Goal: Task Accomplishment & Management: Complete application form

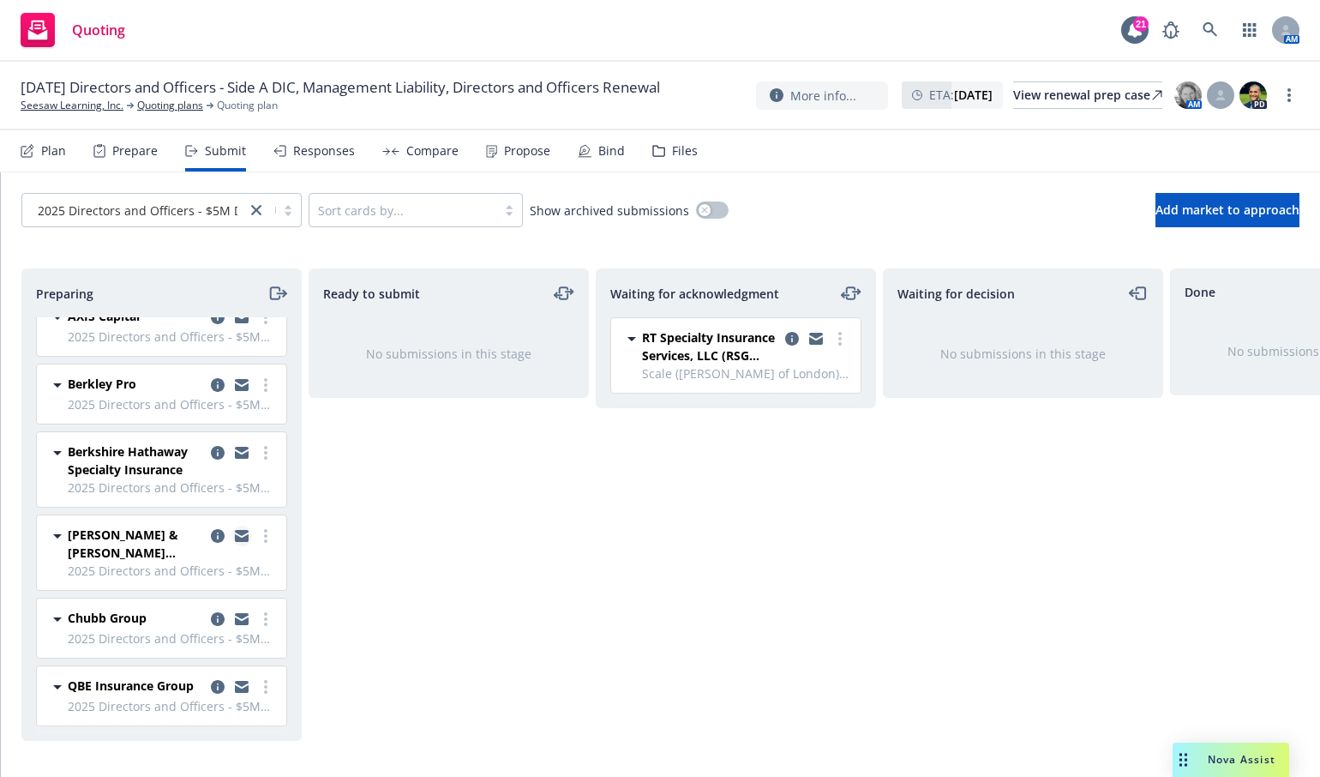
scroll to position [113, 0]
click at [1298, 394] on div "Done No submissions in this stage" at bounding box center [1310, 504] width 280 height 472
click at [190, 279] on div "Preparing" at bounding box center [161, 293] width 279 height 48
click at [841, 347] on link "more" at bounding box center [840, 338] width 21 height 21
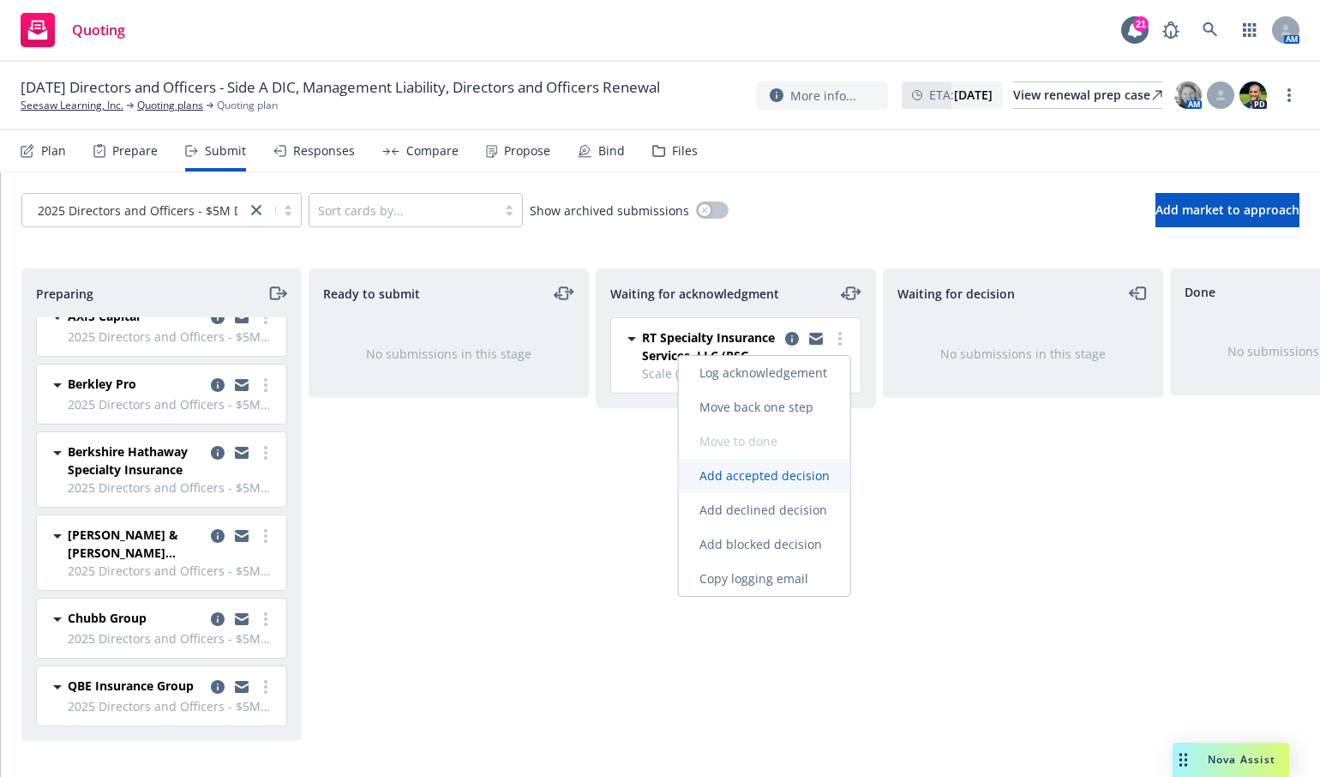
click at [763, 476] on span "Add accepted decision" at bounding box center [764, 475] width 171 height 16
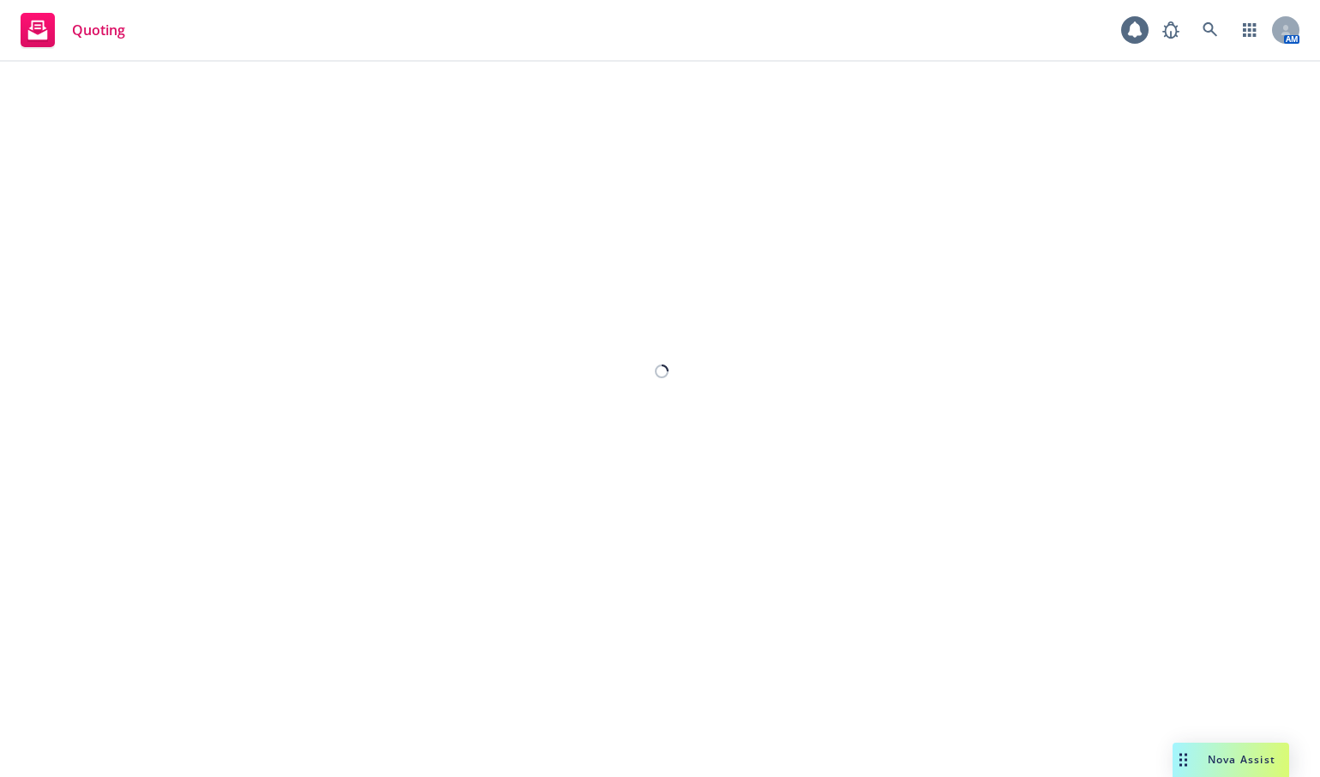
select select "12"
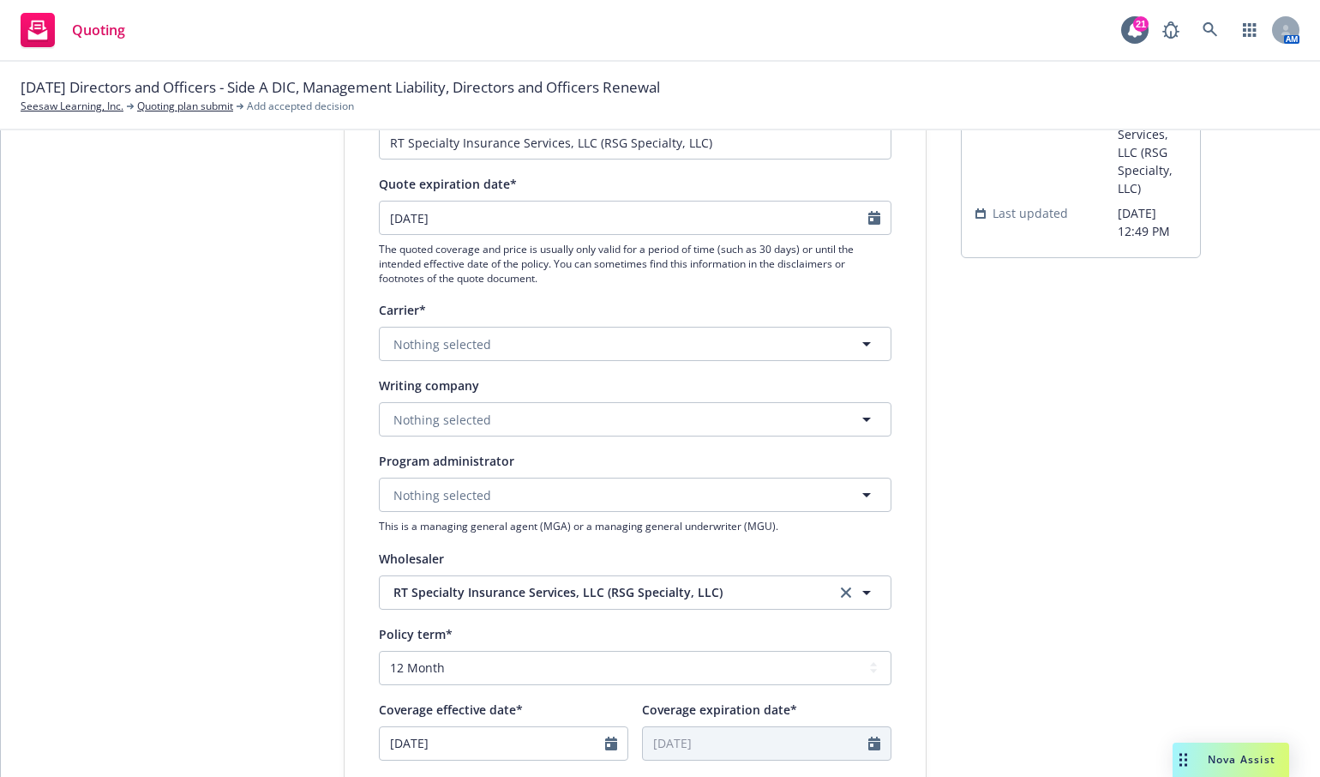
scroll to position [257, 0]
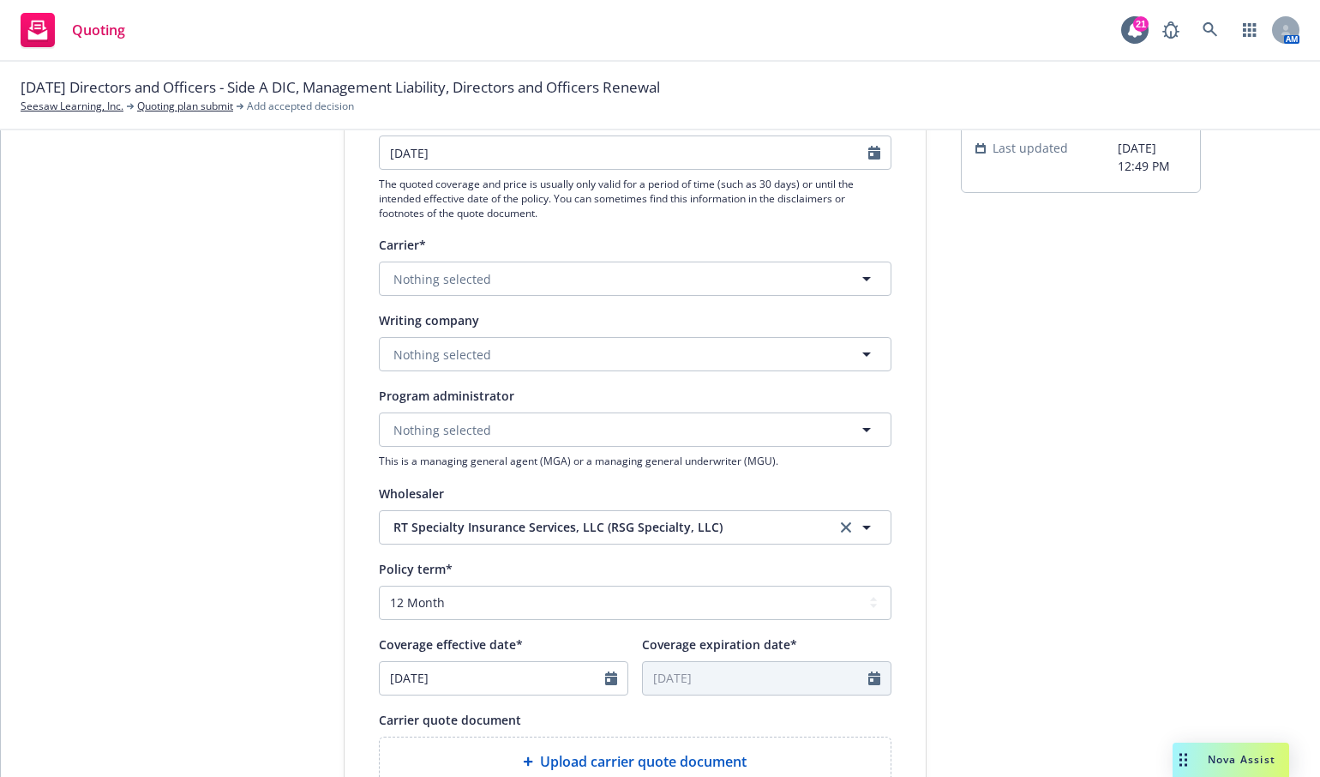
click at [946, 99] on div "[DATE] Directors and Officers - Side A DIC, Management Liability, Directors and…" at bounding box center [660, 95] width 1279 height 38
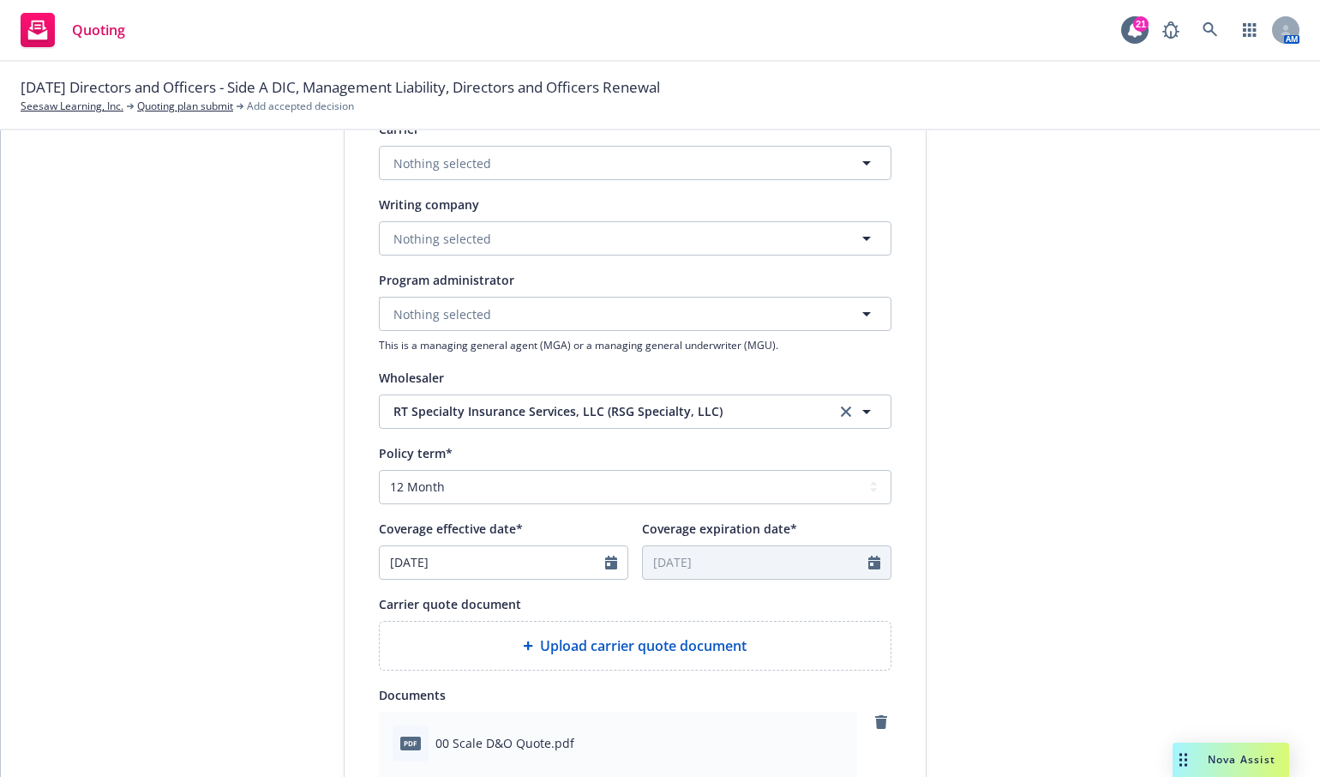
scroll to position [346, 0]
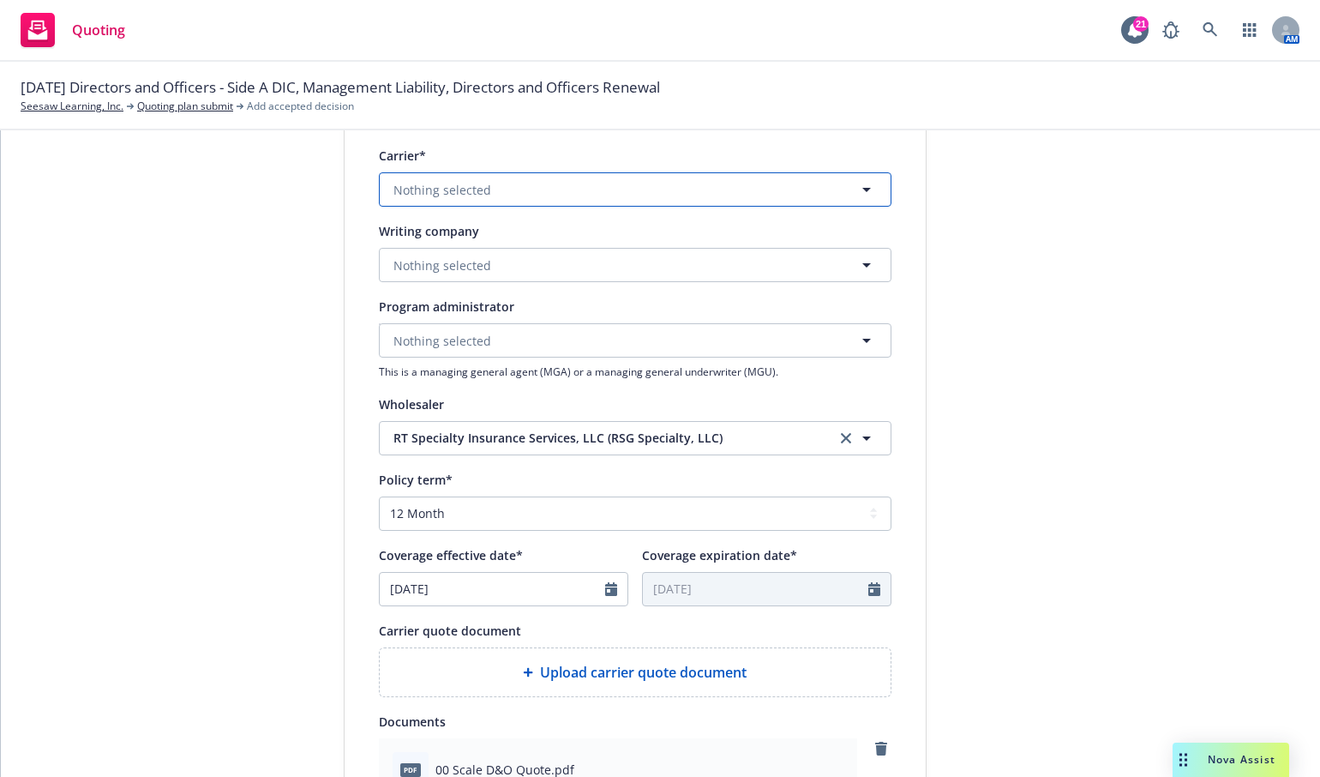
click at [506, 189] on button "Nothing selected" at bounding box center [635, 189] width 513 height 34
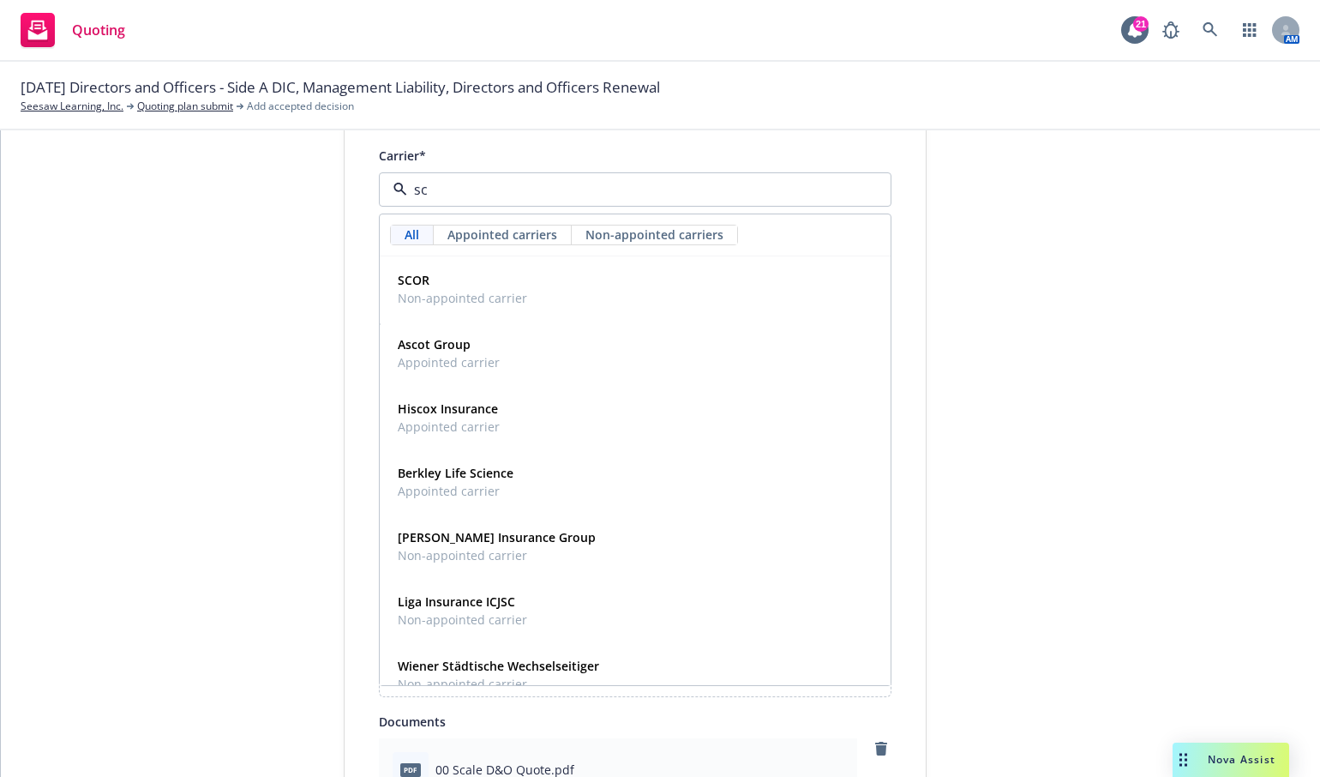
type input "sca"
type textarea "x"
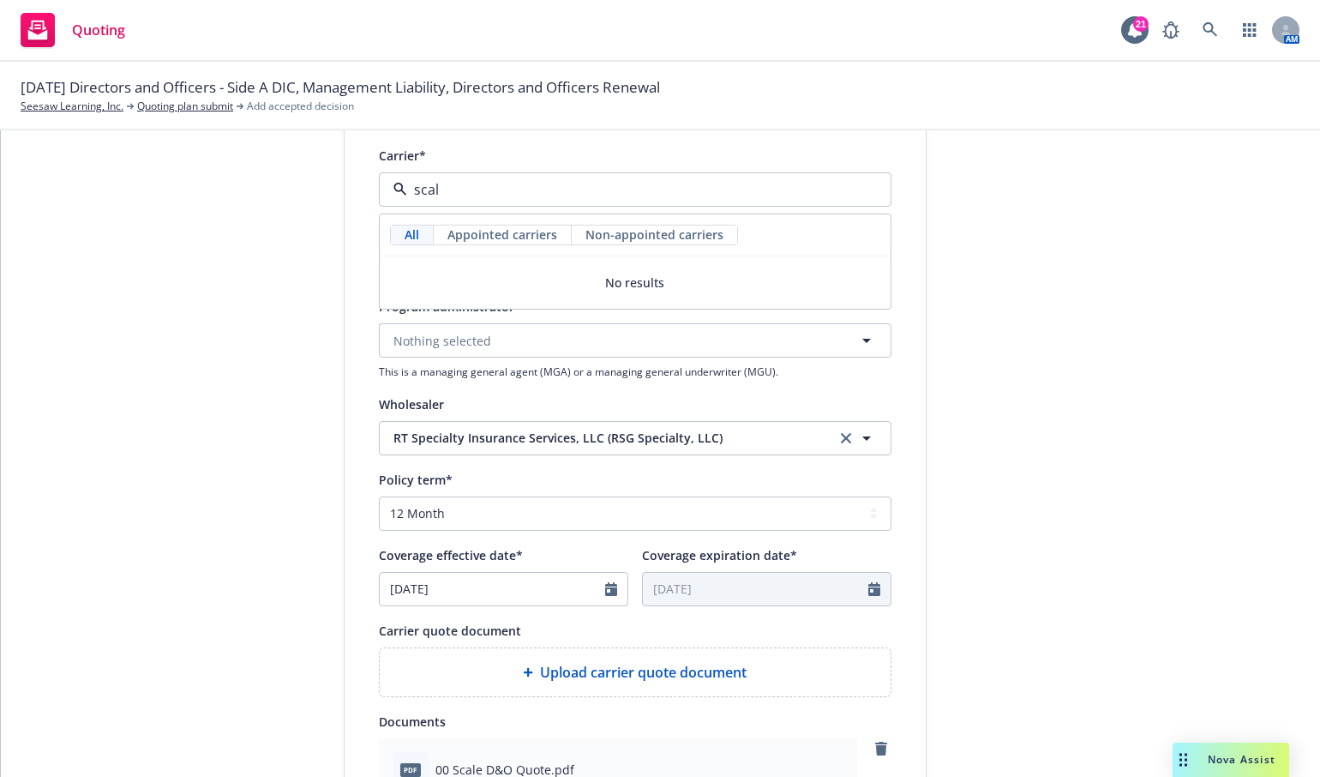
type input "scale"
click at [506, 189] on input "scale" at bounding box center [631, 189] width 449 height 21
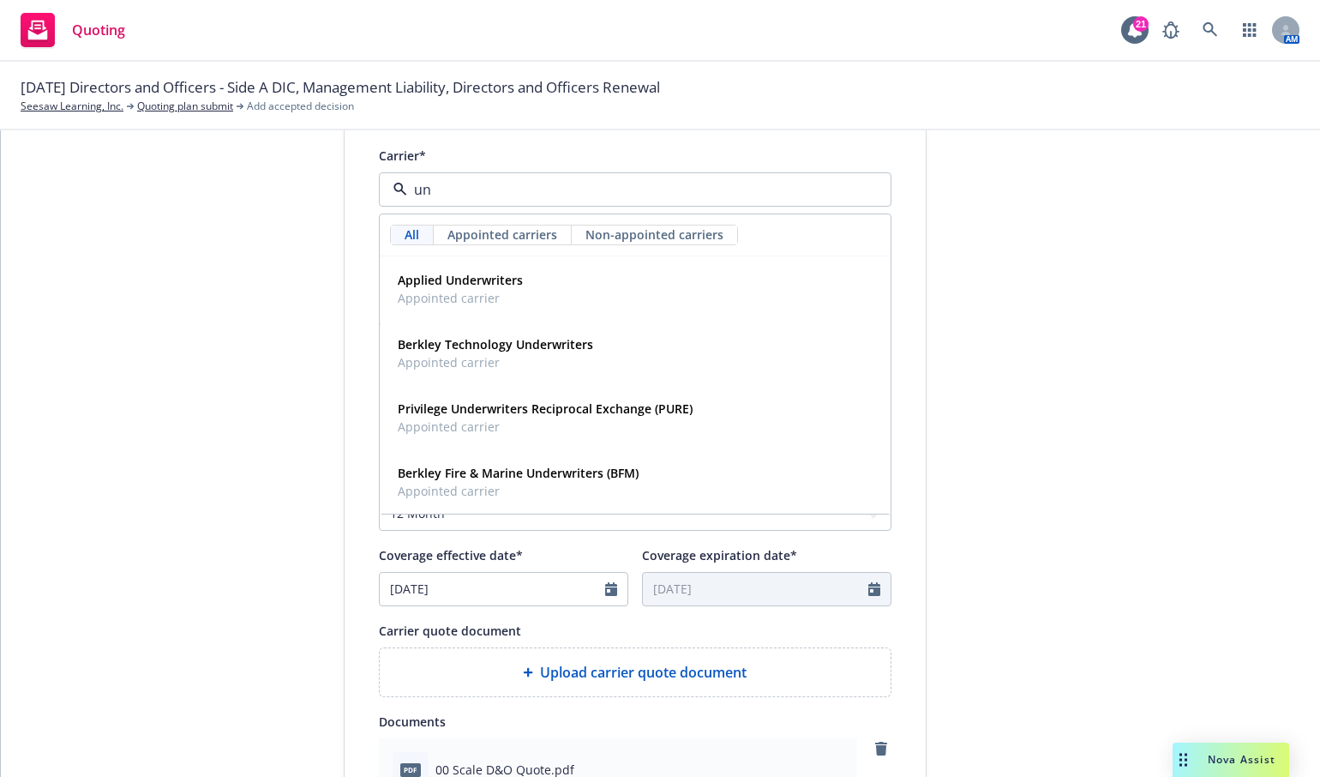
type input "u"
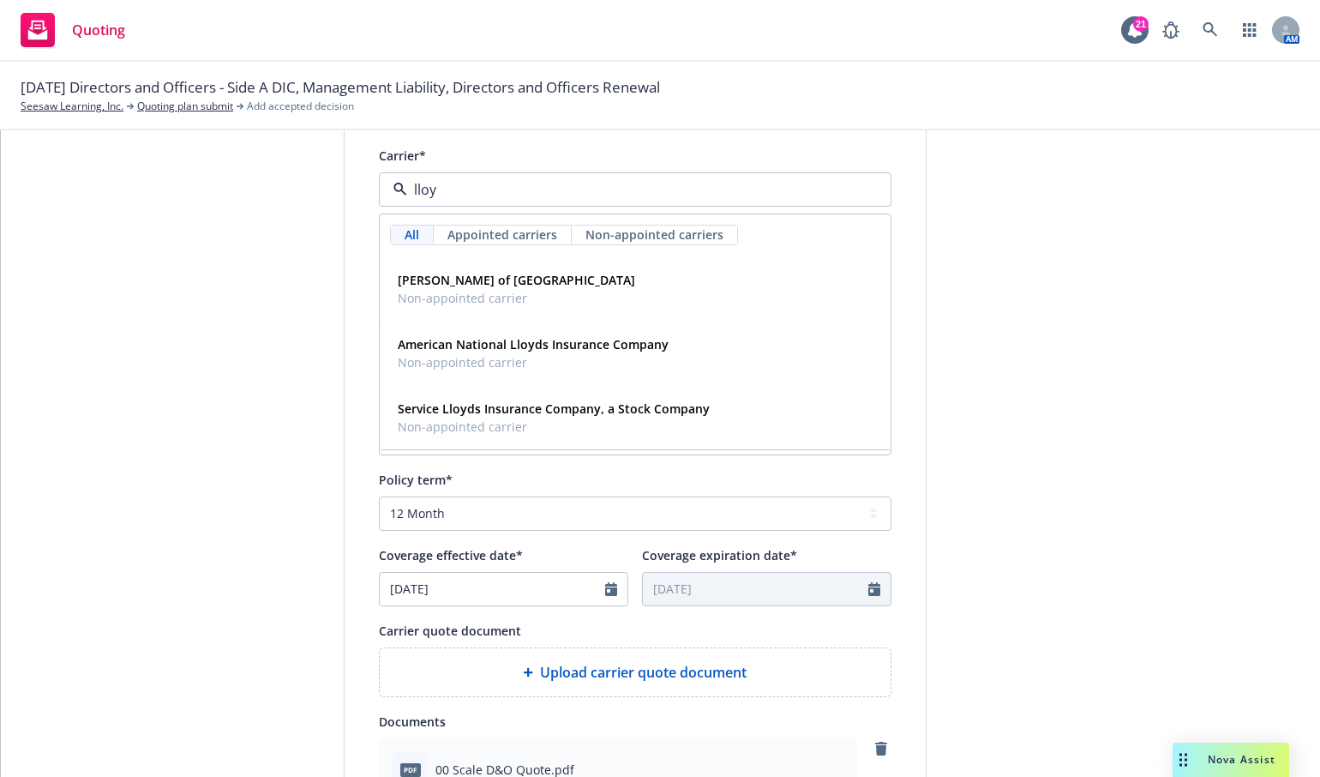
type input "[PERSON_NAME]"
click at [451, 267] on div "[PERSON_NAME] of London Non-appointed carrier" at bounding box center [515, 288] width 248 height 43
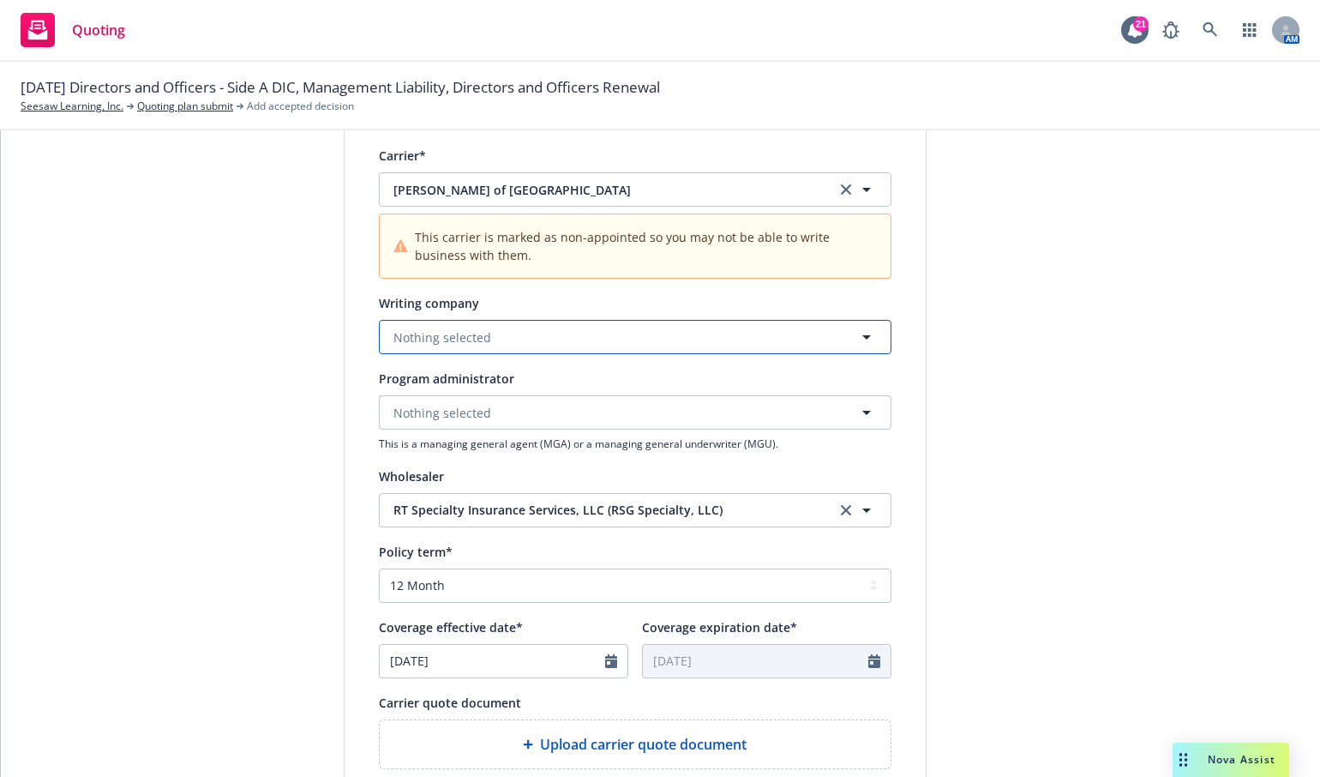
click at [429, 330] on span "Nothing selected" at bounding box center [442, 337] width 98 height 18
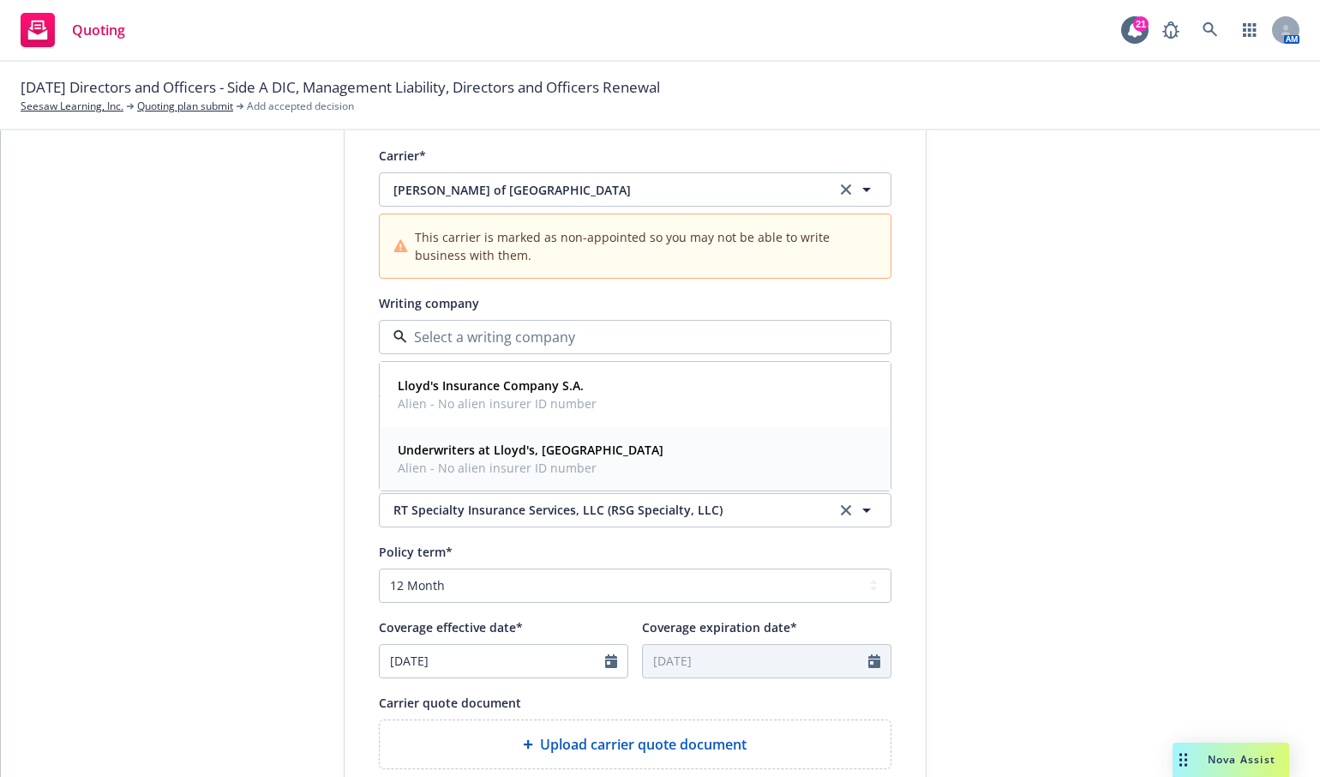
click at [432, 452] on strong "Underwriters at Lloyd's, [GEOGRAPHIC_DATA]" at bounding box center [531, 449] width 266 height 16
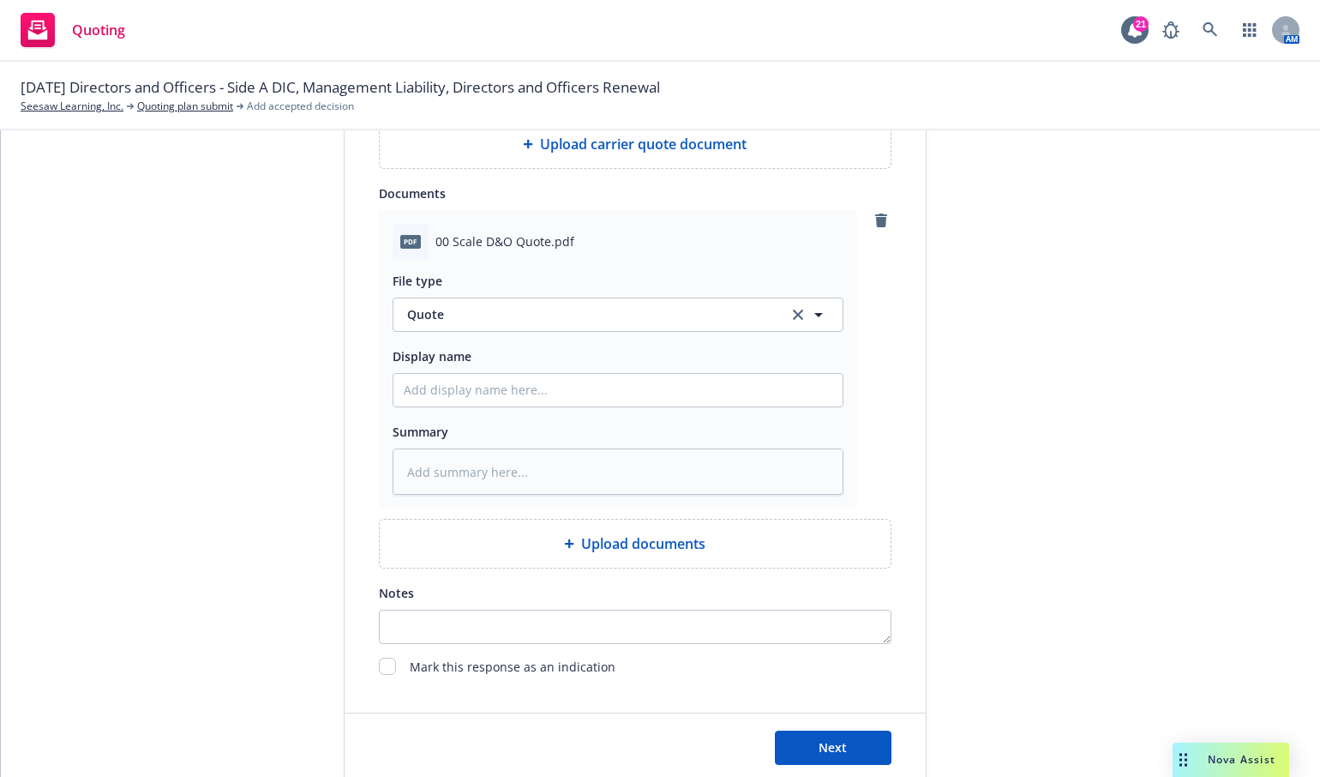
scroll to position [1018, 0]
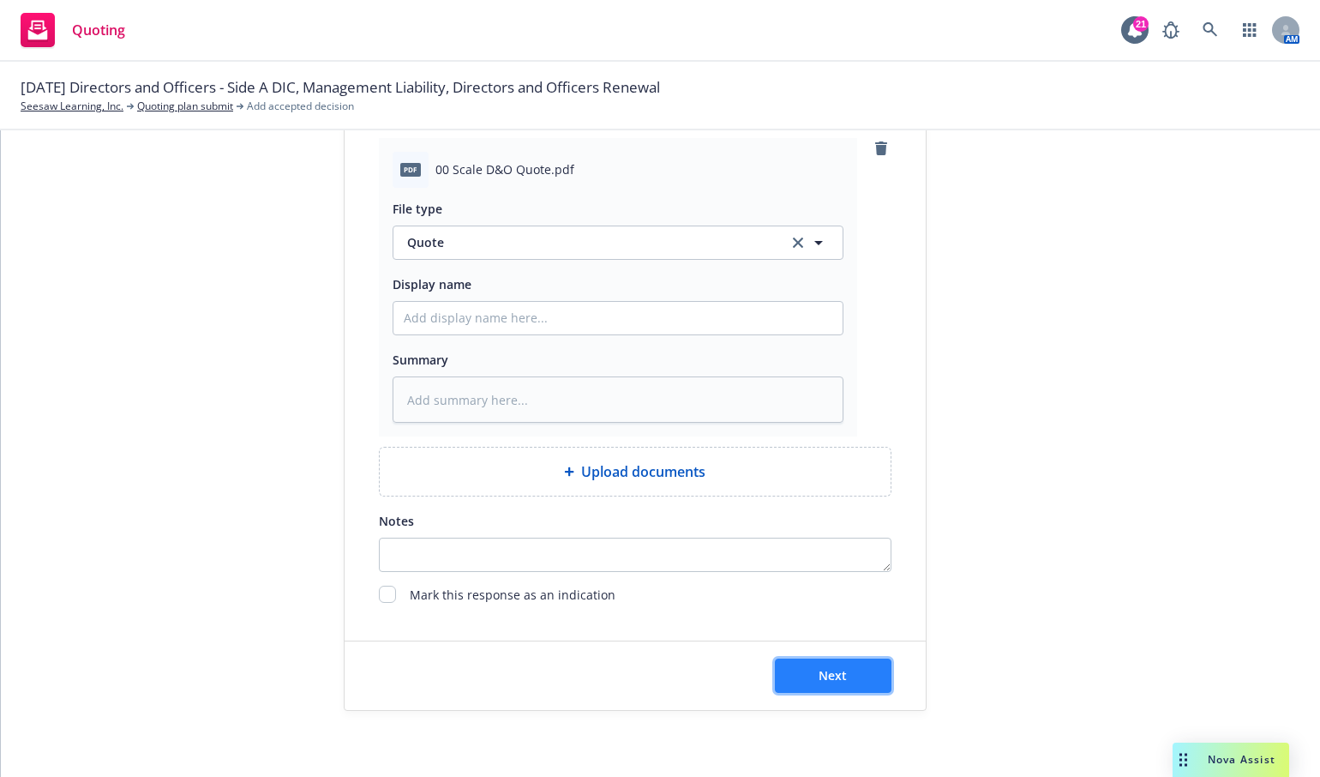
click at [789, 676] on button "Next" at bounding box center [833, 675] width 117 height 34
type textarea "x"
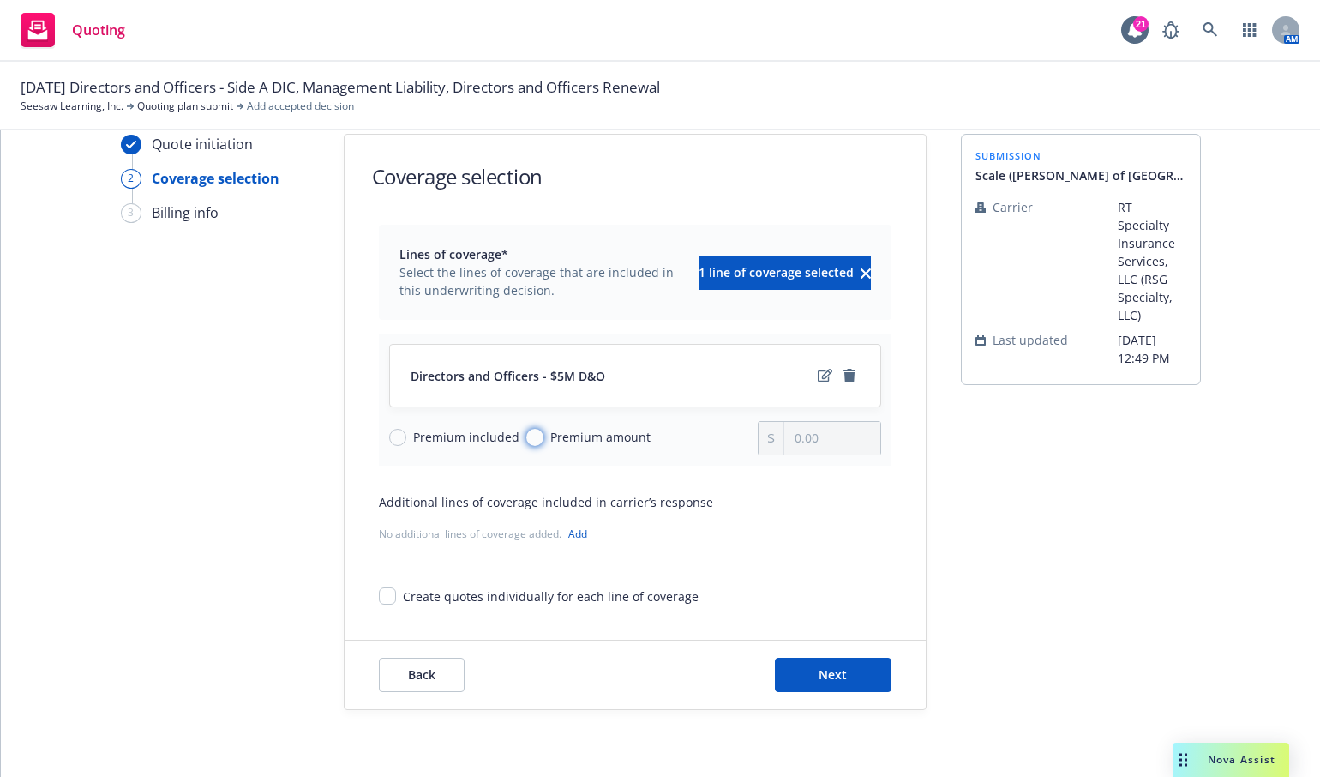
click at [526, 438] on input "Premium amount" at bounding box center [534, 437] width 17 height 17
radio input "true"
drag, startPoint x: 816, startPoint y: 438, endPoint x: 768, endPoint y: 438, distance: 48.0
click at [768, 438] on div "0.00" at bounding box center [819, 438] width 123 height 34
type input "27,210.00"
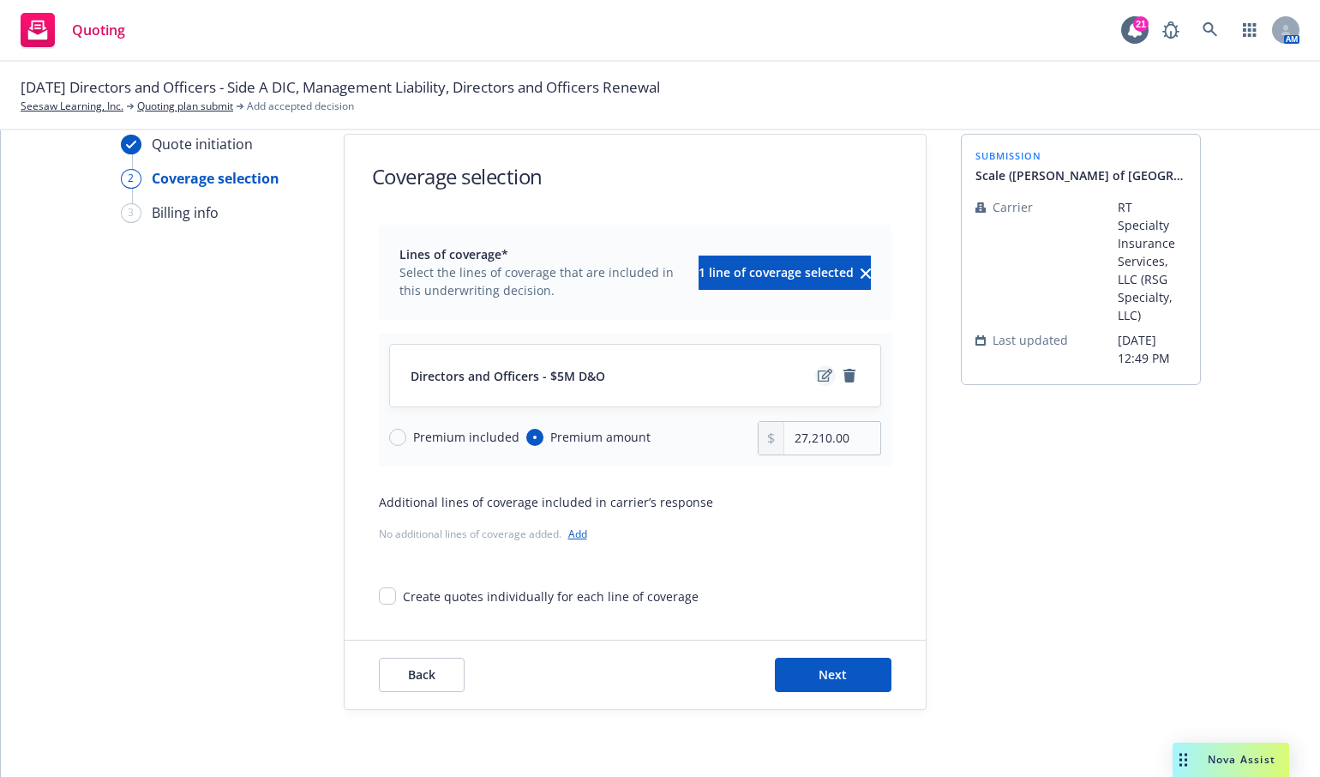
click at [818, 371] on icon "edit" at bounding box center [825, 376] width 15 height 14
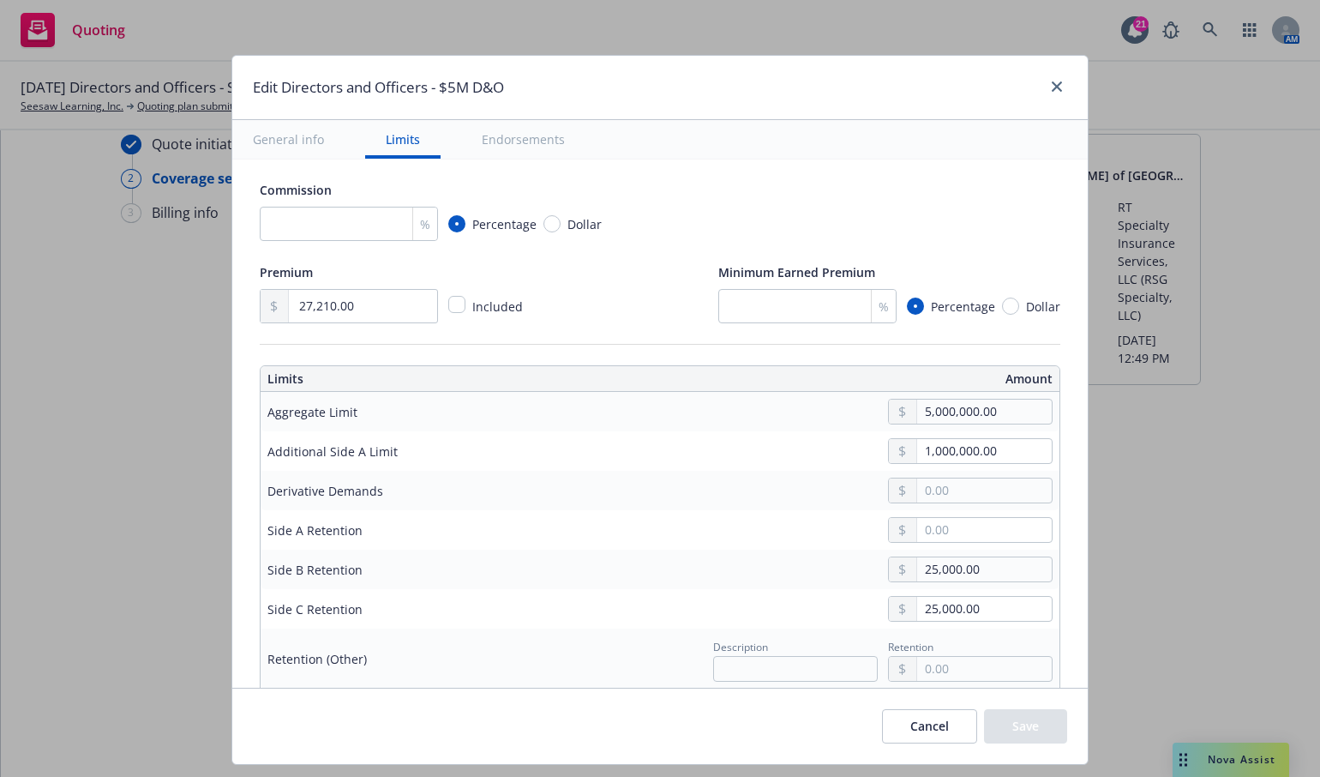
scroll to position [343, 0]
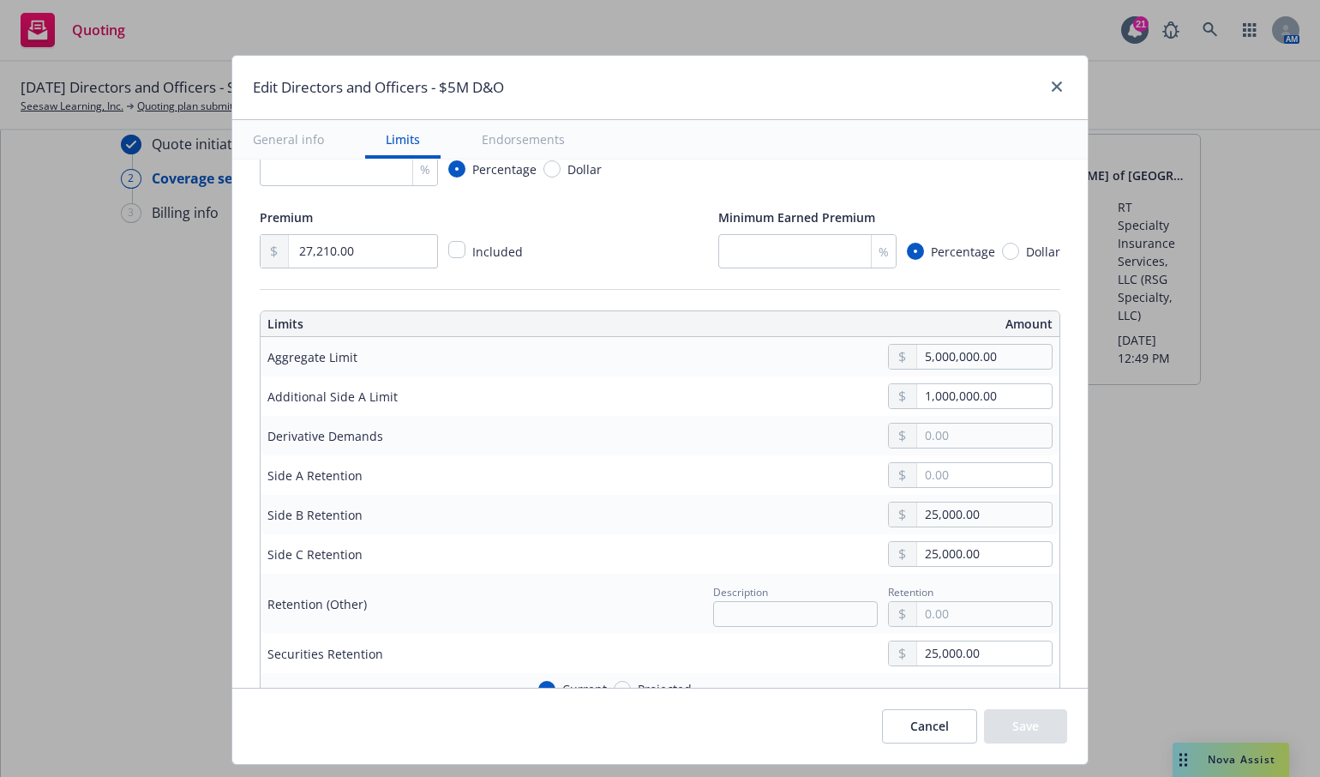
click at [464, 316] on th "Limits" at bounding box center [421, 324] width 320 height 26
click at [665, 258] on div "Premium 27,210.00 Included Minimum Earned Premium % Percentage Dollar" at bounding box center [660, 238] width 801 height 62
drag, startPoint x: 1001, startPoint y: 390, endPoint x: 900, endPoint y: 386, distance: 101.2
click at [900, 386] on div "1,000,000.00" at bounding box center [970, 396] width 165 height 26
click at [933, 159] on div "% Percentage Dollar" at bounding box center [660, 169] width 801 height 34
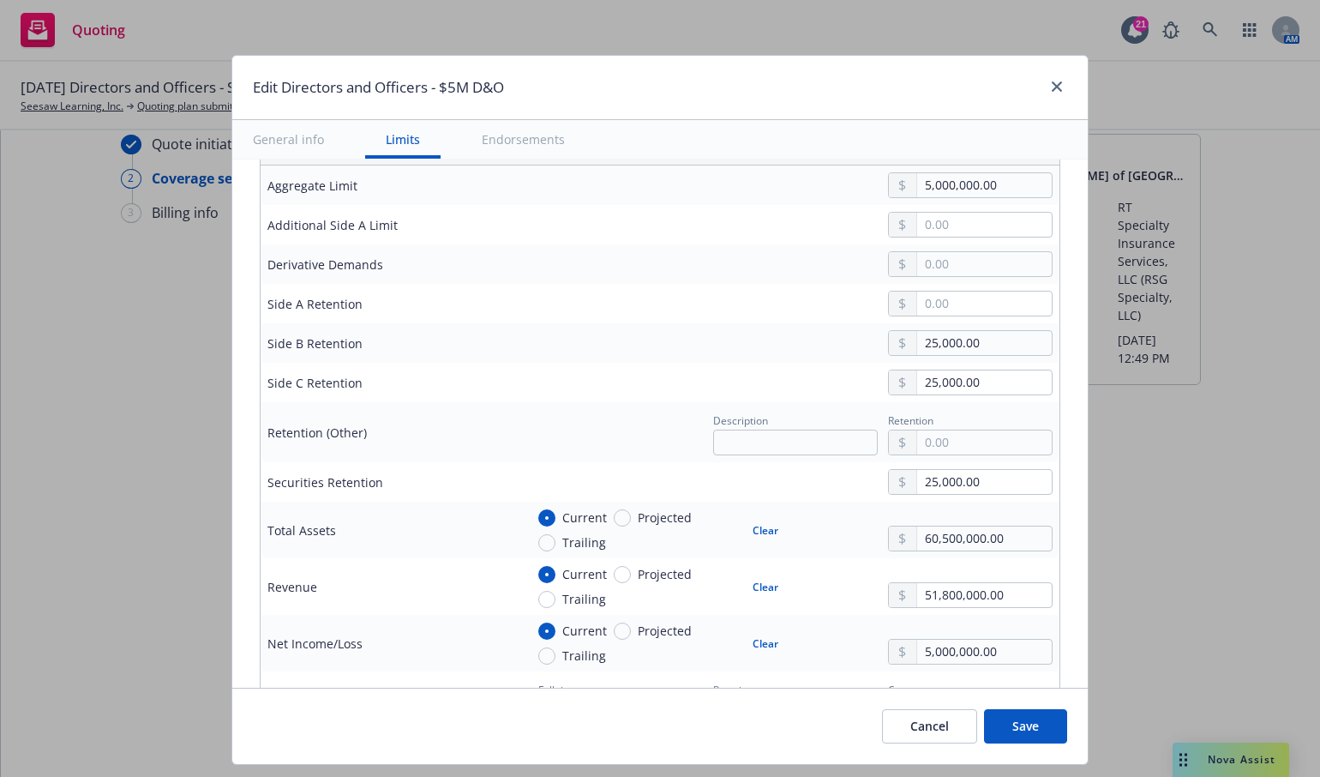
scroll to position [600, 0]
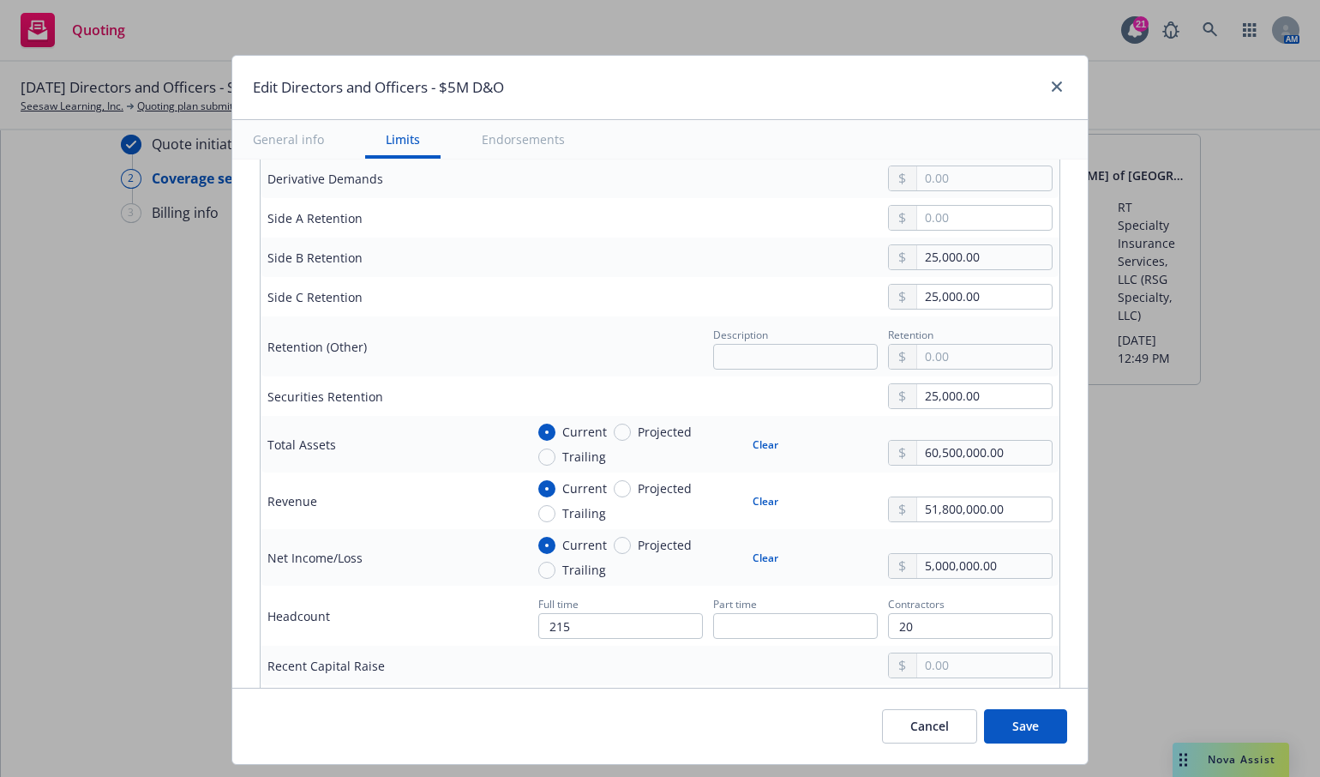
click at [750, 441] on button "Clear" at bounding box center [765, 444] width 46 height 24
radio input "false"
click at [750, 494] on button "Clear" at bounding box center [765, 501] width 46 height 24
radio input "false"
click at [757, 554] on button "Clear" at bounding box center [765, 557] width 46 height 24
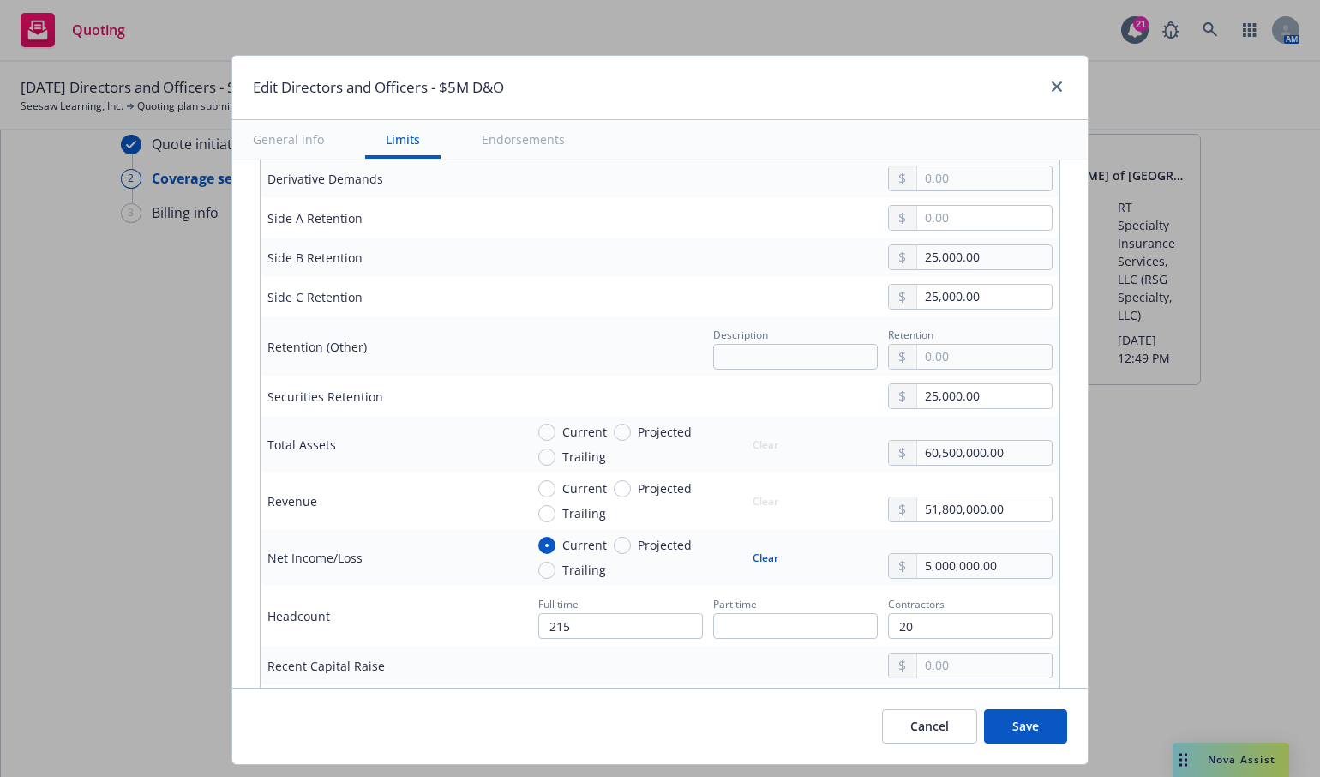
radio input "false"
drag, startPoint x: 593, startPoint y: 621, endPoint x: 521, endPoint y: 620, distance: 72.0
click at [525, 620] on div "Full time 215 Part time Contractors 20" at bounding box center [789, 615] width 528 height 46
drag, startPoint x: 915, startPoint y: 613, endPoint x: 872, endPoint y: 625, distance: 44.5
click at [872, 625] on div "Full time Part time Contractors 20" at bounding box center [789, 615] width 528 height 46
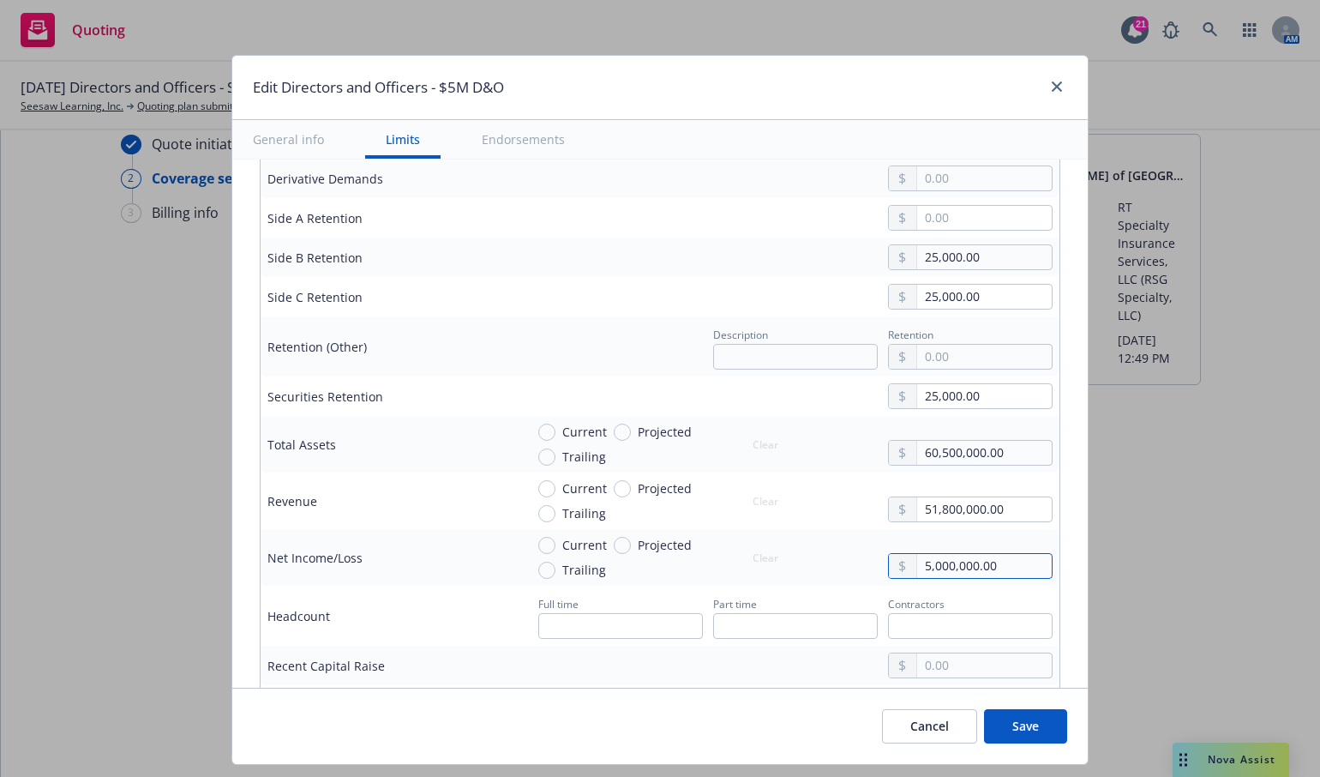
drag, startPoint x: 982, startPoint y: 560, endPoint x: 910, endPoint y: 563, distance: 72.1
click at [917, 563] on input "5,000,000.00" at bounding box center [984, 566] width 135 height 24
drag, startPoint x: 999, startPoint y: 496, endPoint x: 891, endPoint y: 508, distance: 108.7
click at [891, 508] on div "51,800,000.00" at bounding box center [970, 509] width 165 height 26
drag, startPoint x: 1005, startPoint y: 444, endPoint x: 876, endPoint y: 448, distance: 129.5
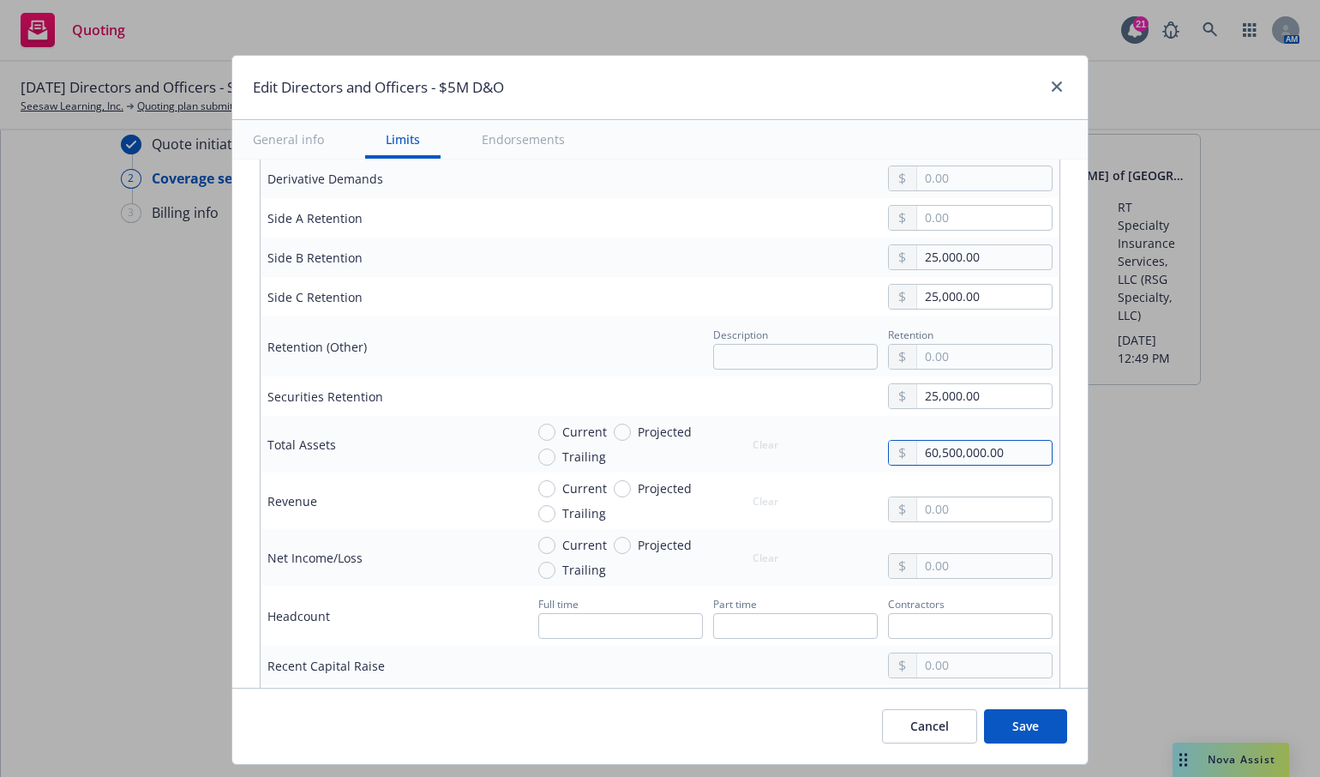
click at [888, 448] on div "60,500,000.00" at bounding box center [970, 453] width 165 height 26
click at [534, 277] on td "25,000.00" at bounding box center [789, 296] width 542 height 39
drag, startPoint x: 975, startPoint y: 395, endPoint x: 891, endPoint y: 388, distance: 85.1
click at [891, 388] on div "25,000.00" at bounding box center [970, 396] width 165 height 26
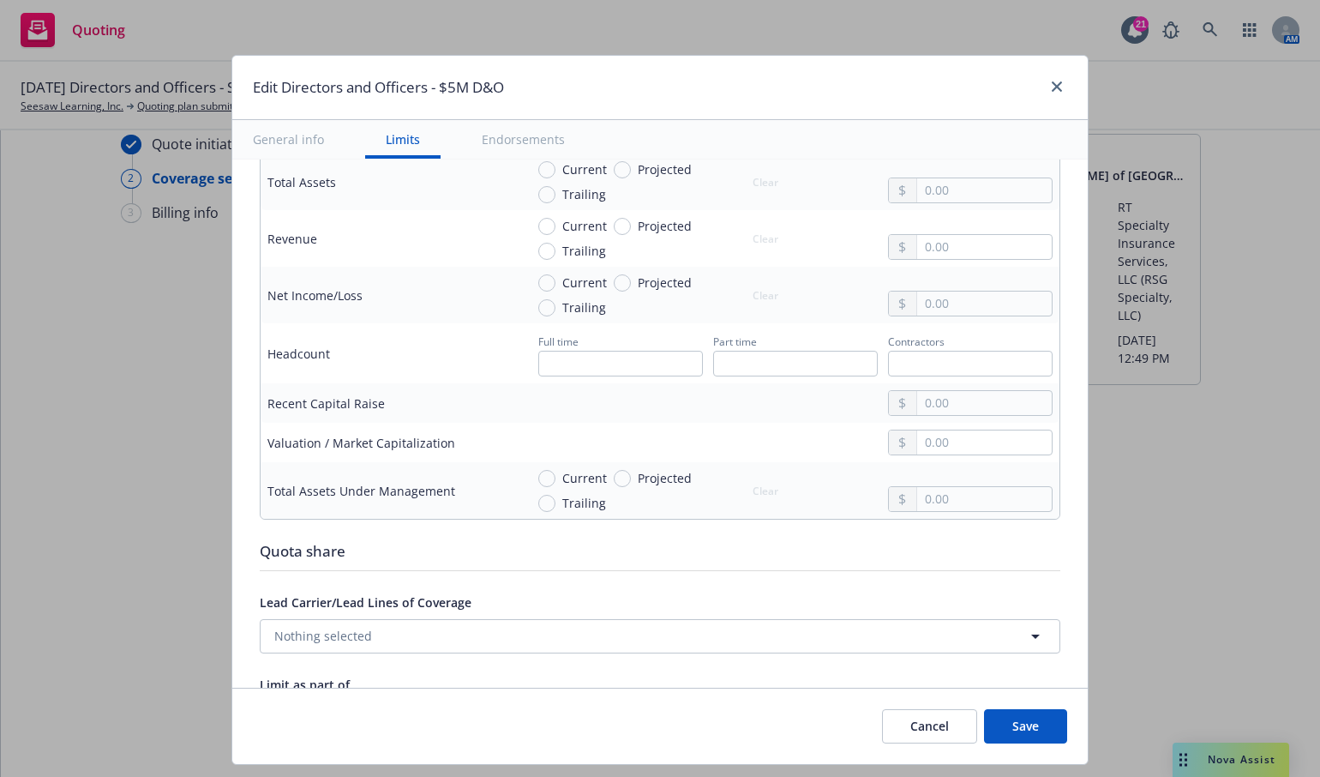
scroll to position [943, 0]
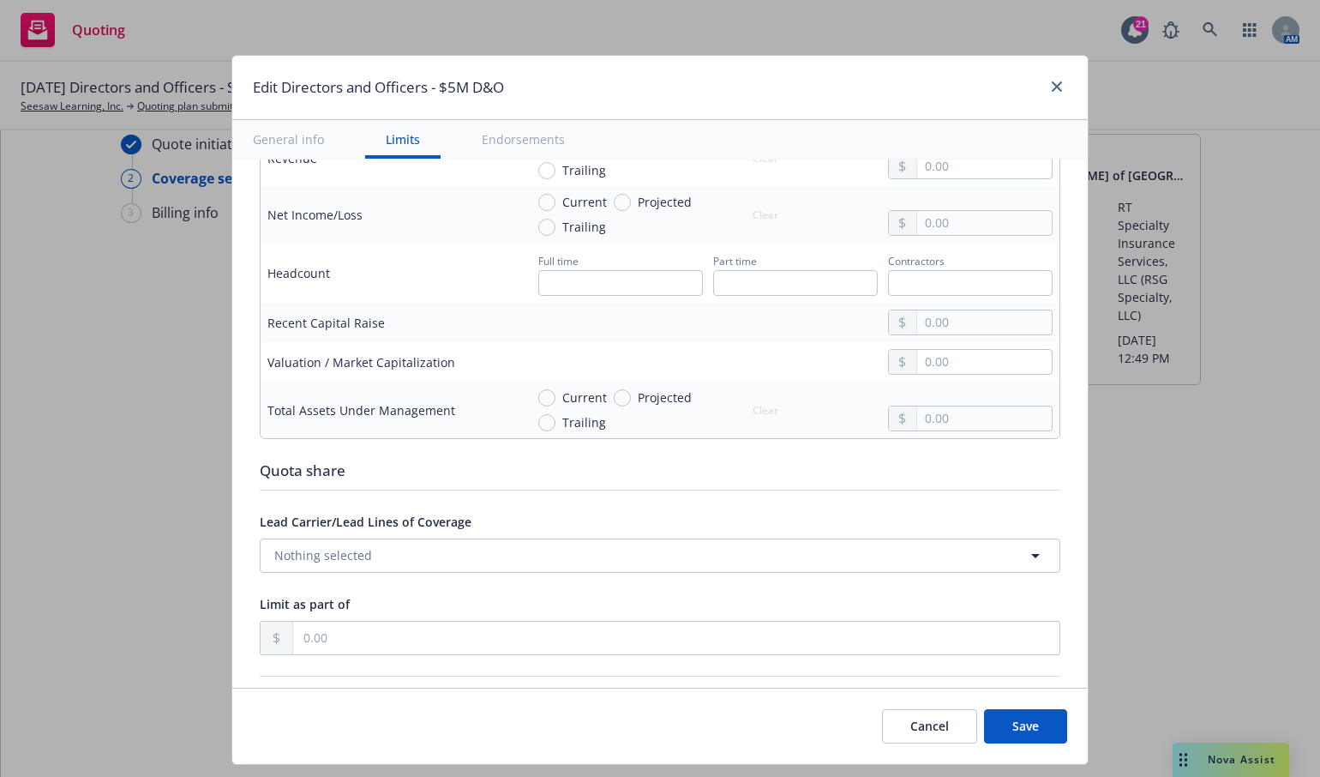
click at [1019, 711] on button "Save" at bounding box center [1025, 726] width 83 height 34
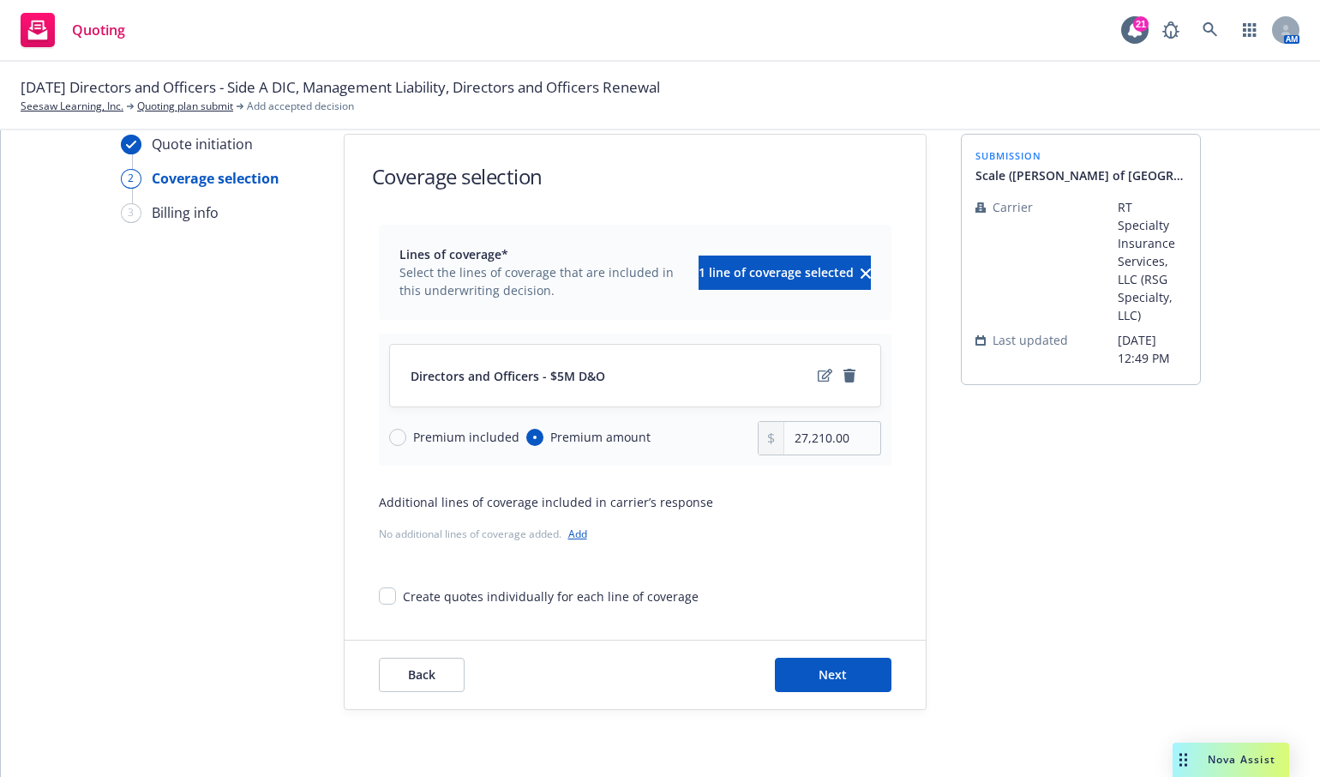
click at [264, 454] on div "Quote initiation 2 Coverage selection 3 Billing info" at bounding box center [215, 422] width 189 height 576
click at [818, 374] on icon "edit" at bounding box center [825, 376] width 15 height 14
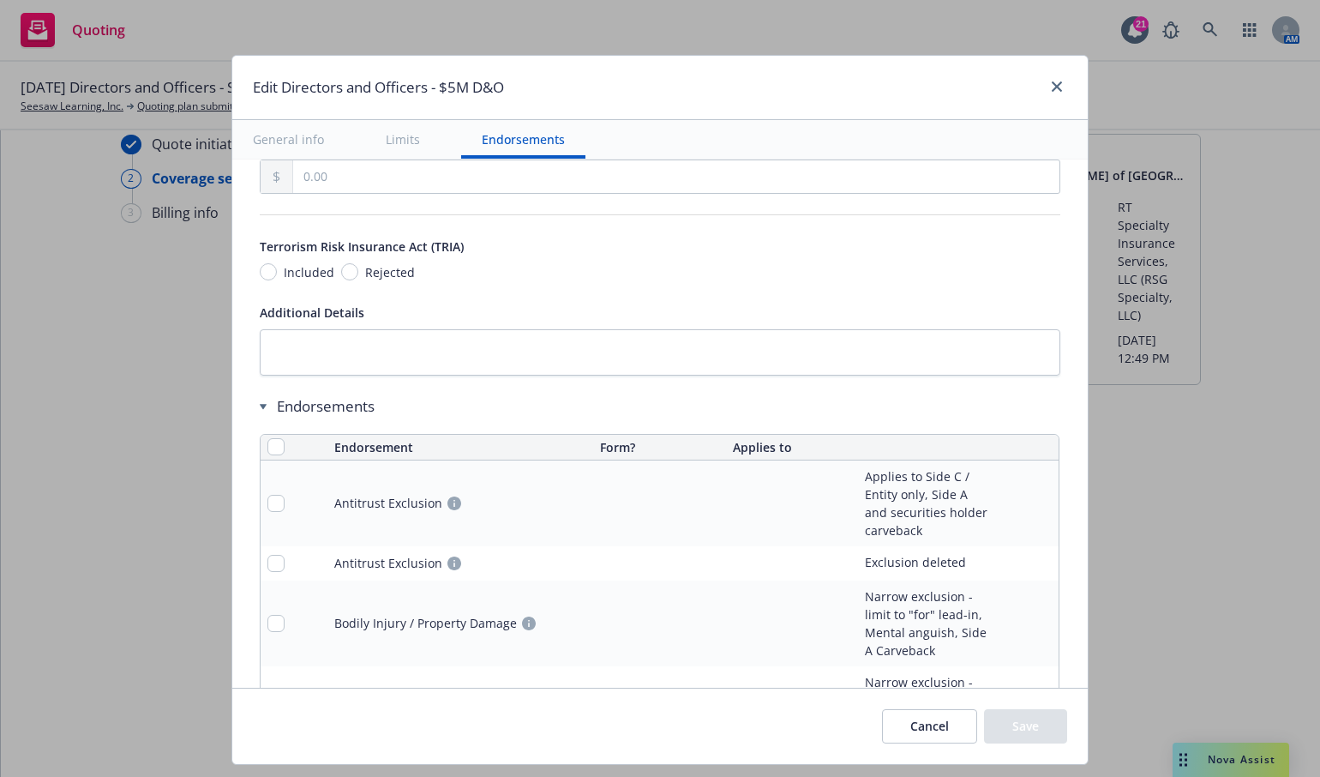
scroll to position [1629, 0]
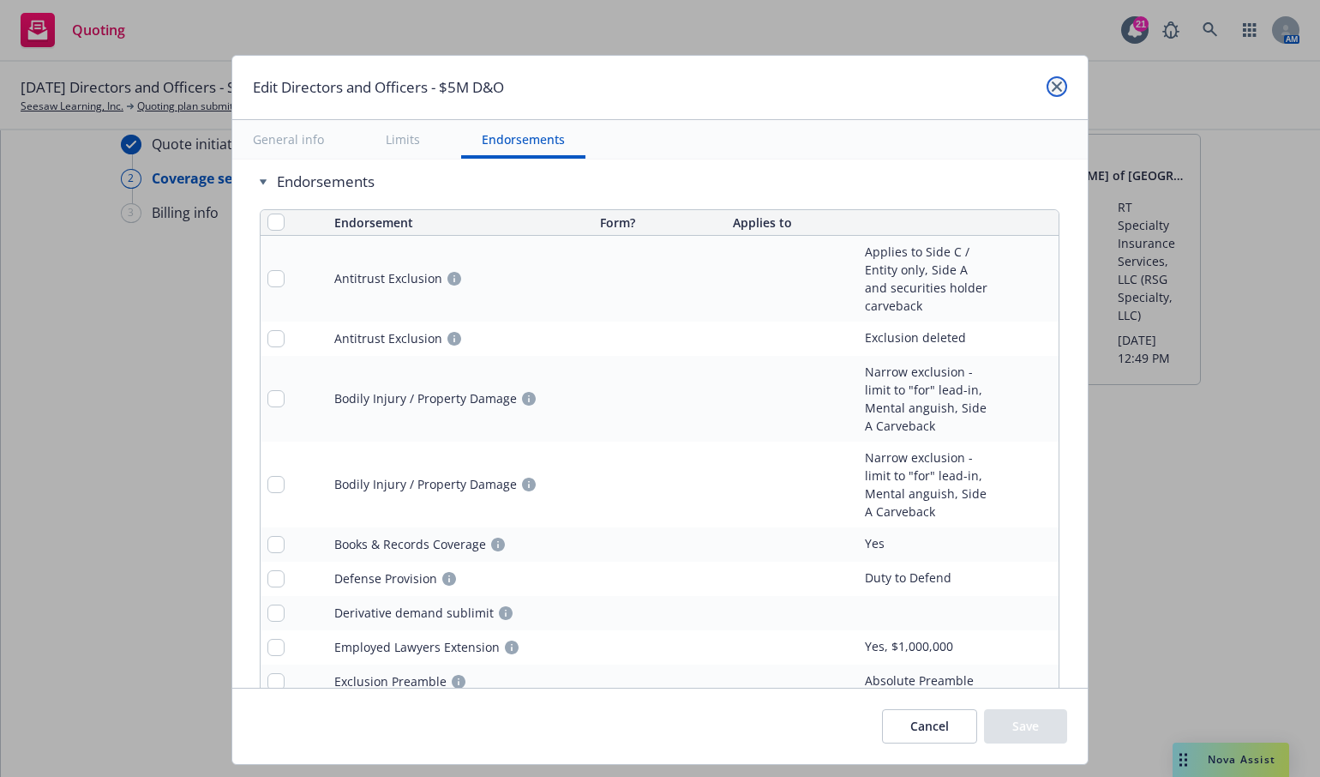
click at [1064, 86] on link "close" at bounding box center [1057, 86] width 21 height 21
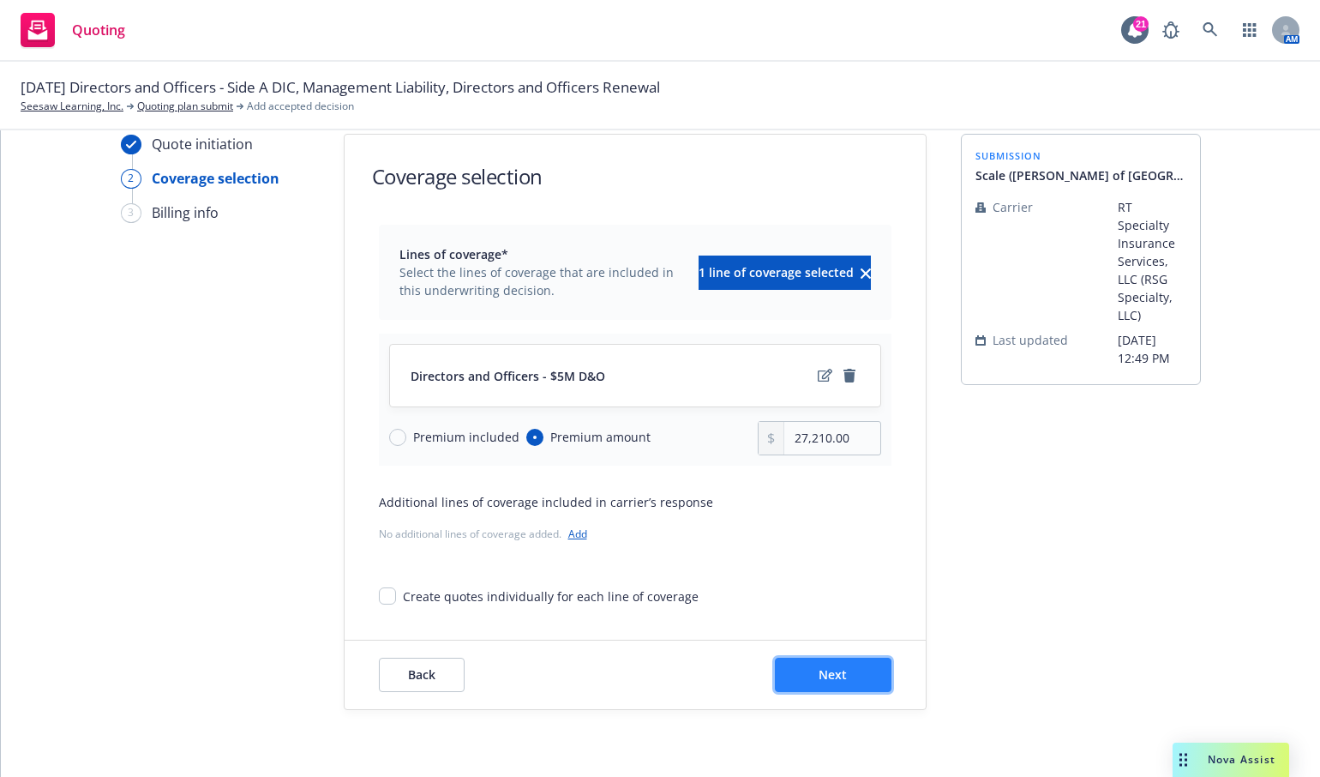
click at [843, 679] on button "Next" at bounding box center [833, 674] width 117 height 34
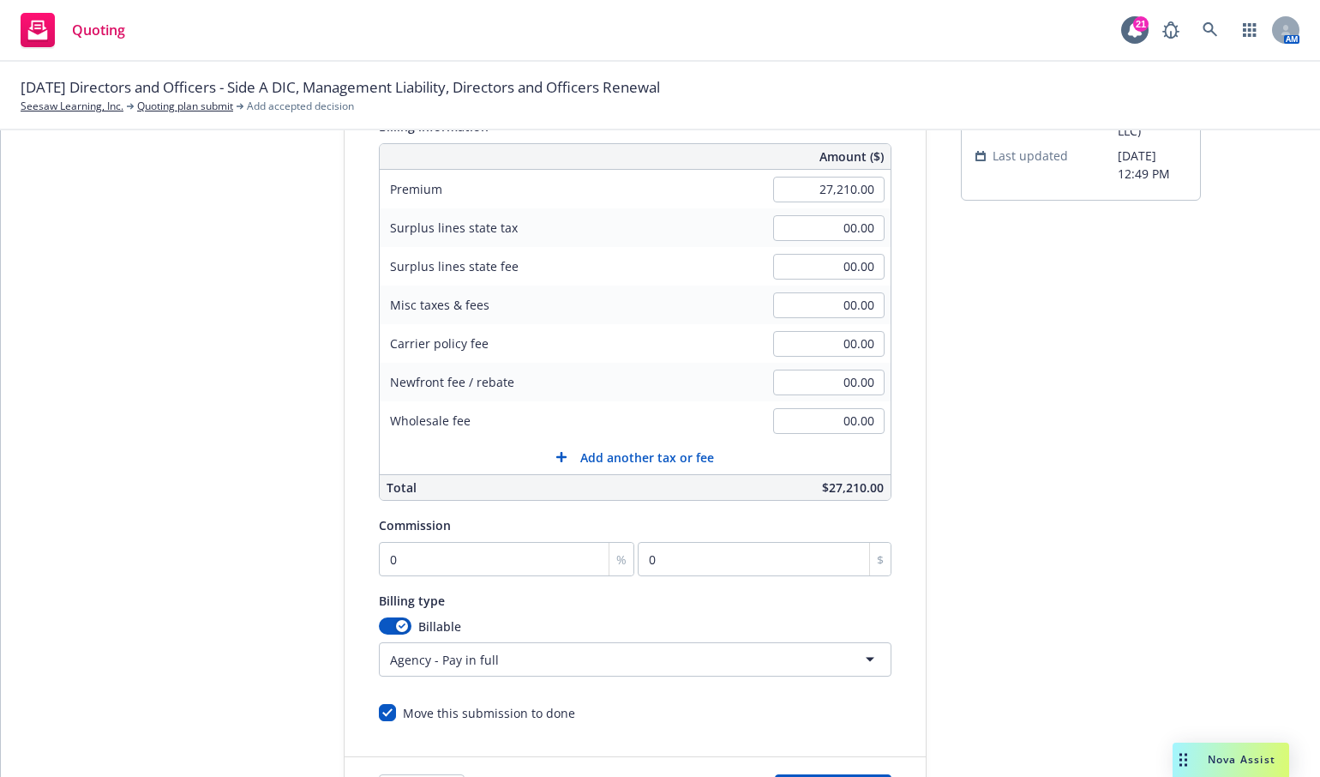
scroll to position [322, 0]
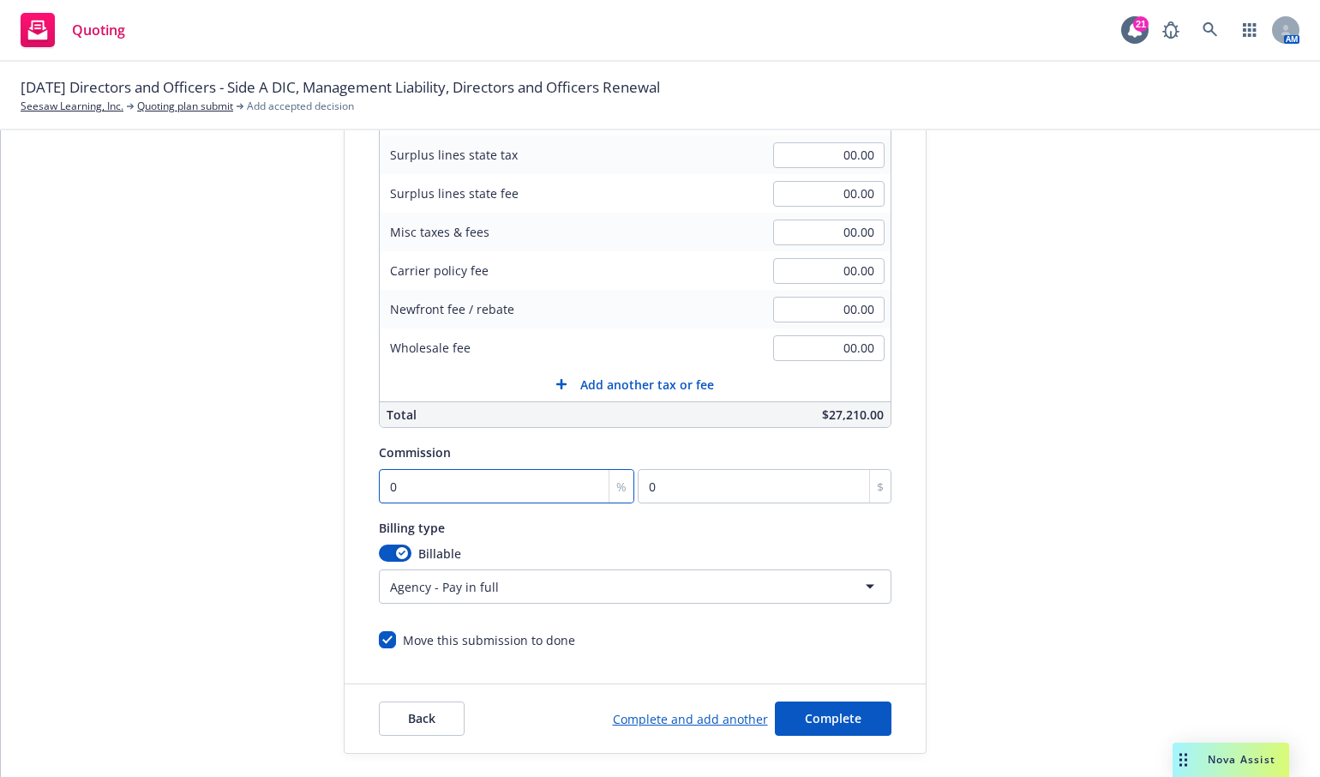
click at [530, 491] on input "0" at bounding box center [507, 486] width 256 height 34
type input "1"
type input "272.1"
type input "12"
type input "3265.2"
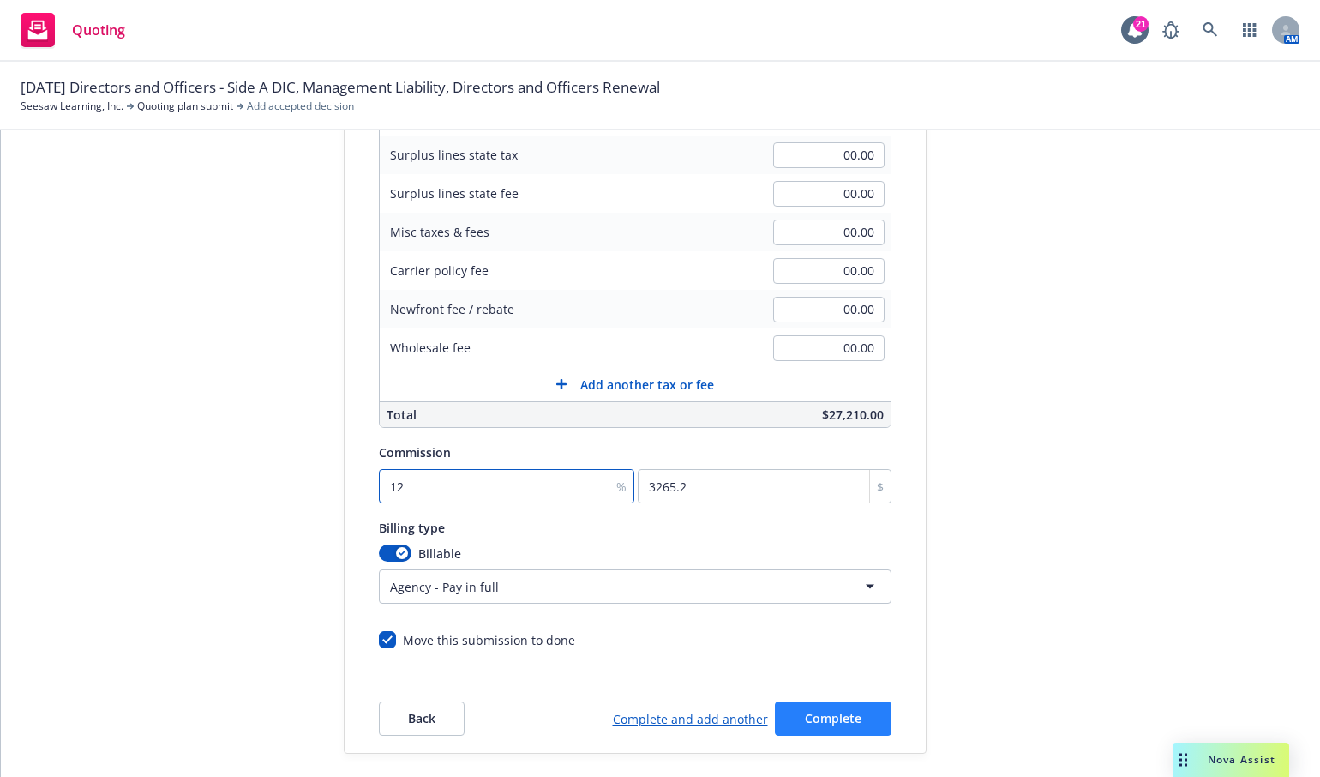
type input "12"
click at [794, 729] on button "Complete" at bounding box center [833, 718] width 117 height 34
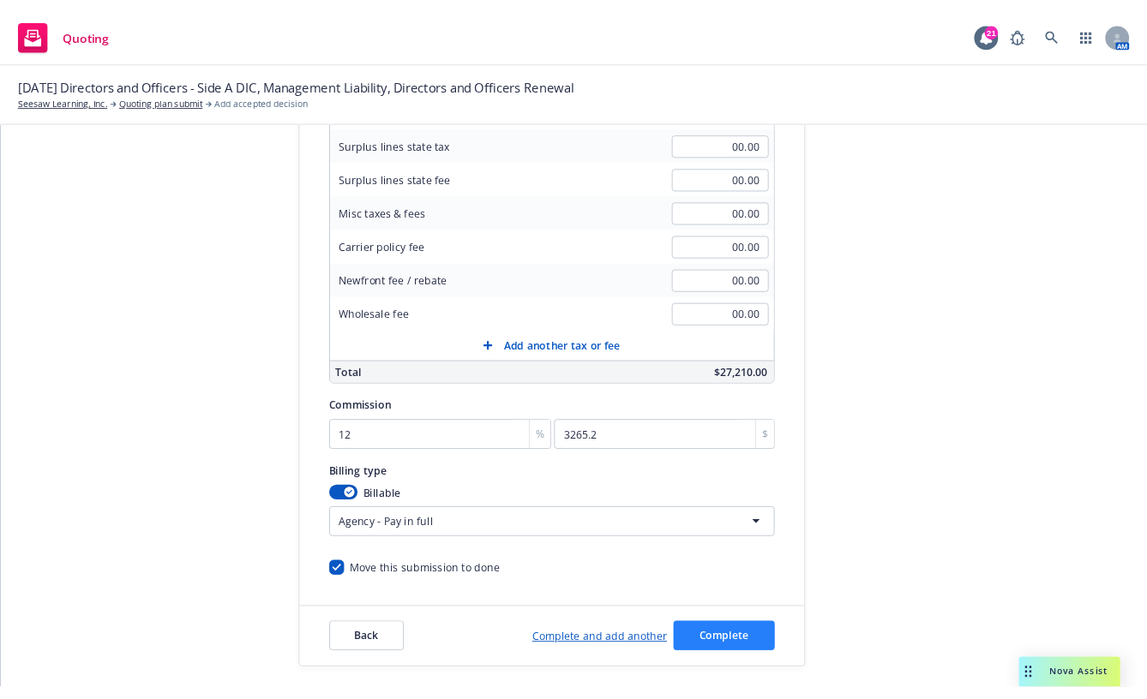
scroll to position [0, 0]
